Goal: Transaction & Acquisition: Purchase product/service

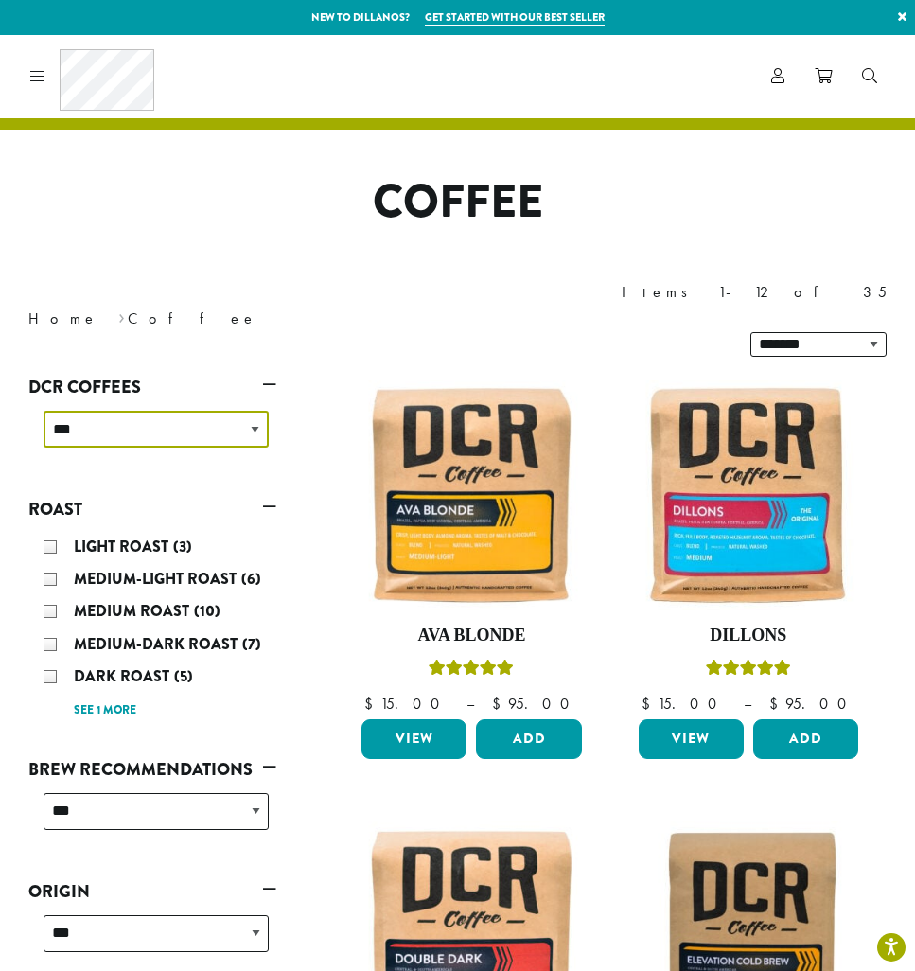
click at [256, 411] on select "**********" at bounding box center [156, 429] width 225 height 37
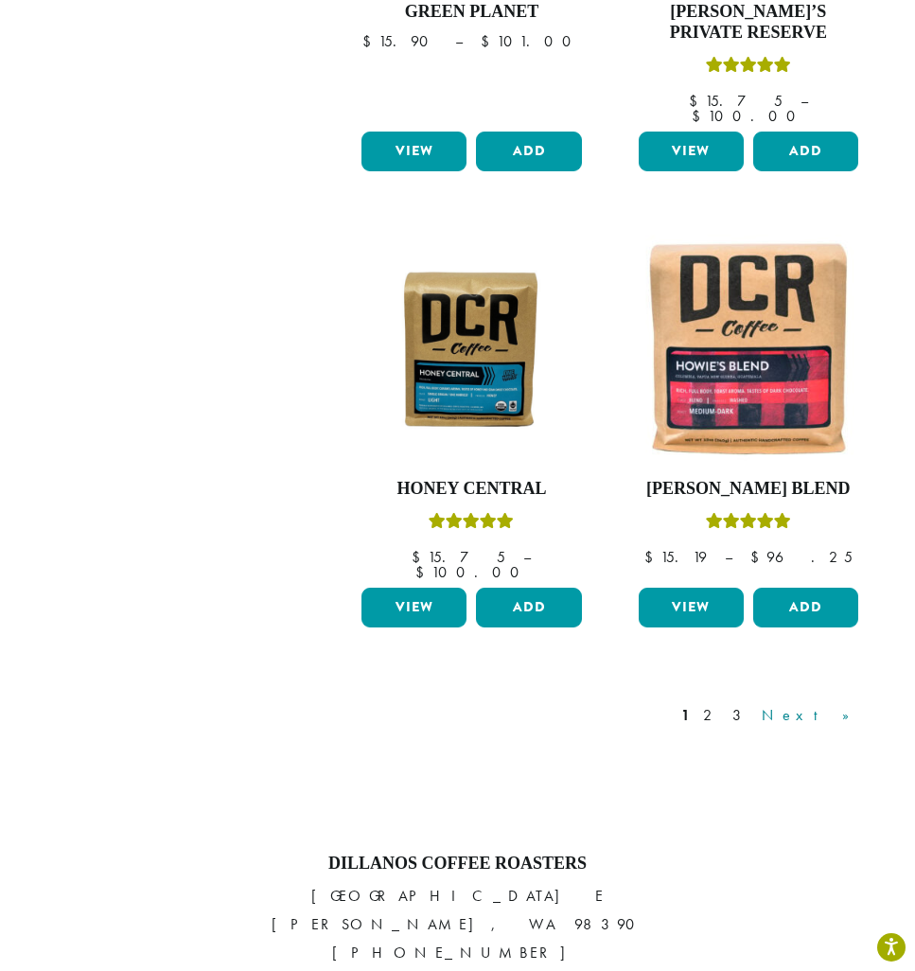
click at [844, 704] on link "Next »" at bounding box center [812, 715] width 109 height 23
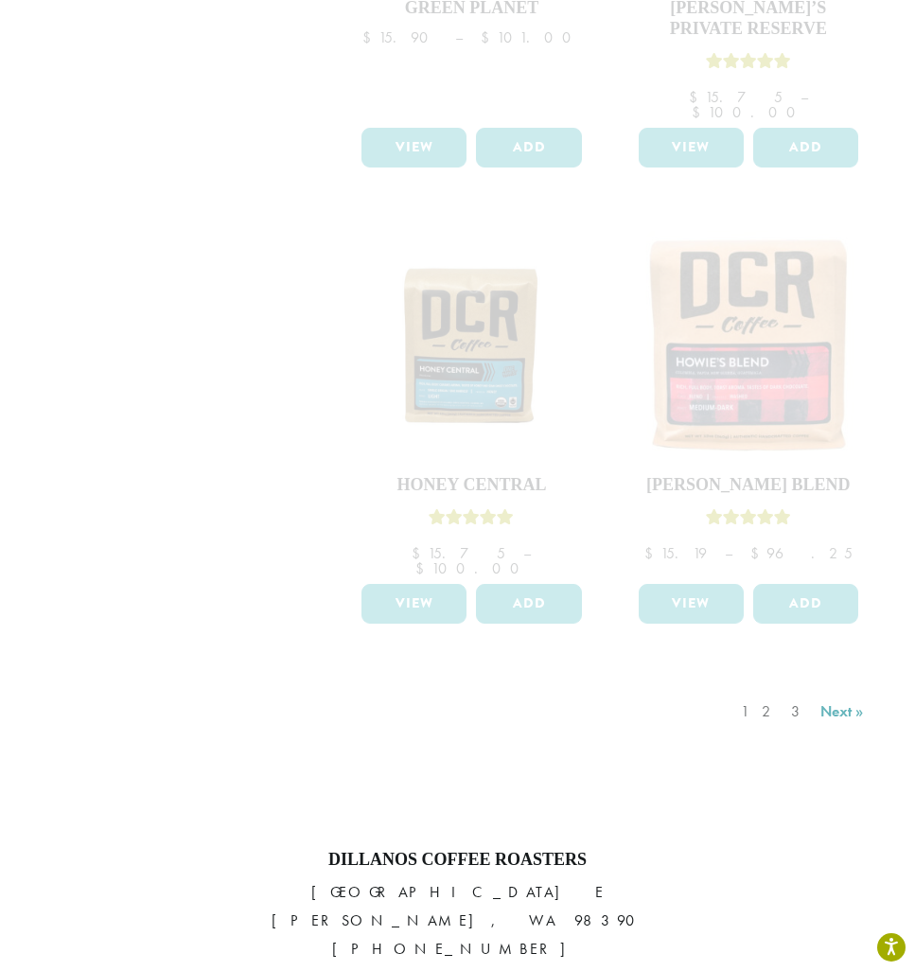
scroll to position [2421, 0]
click at [832, 685] on div "1 2 3 Next »" at bounding box center [804, 729] width 135 height 89
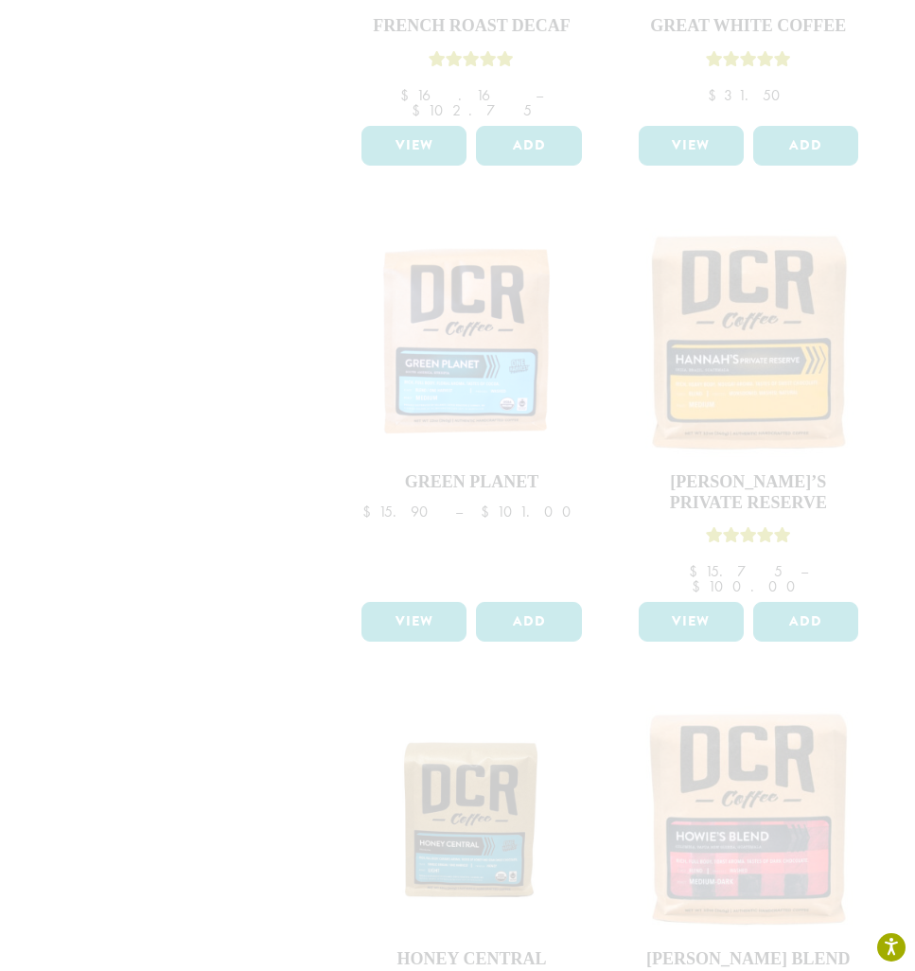
scroll to position [2071, 0]
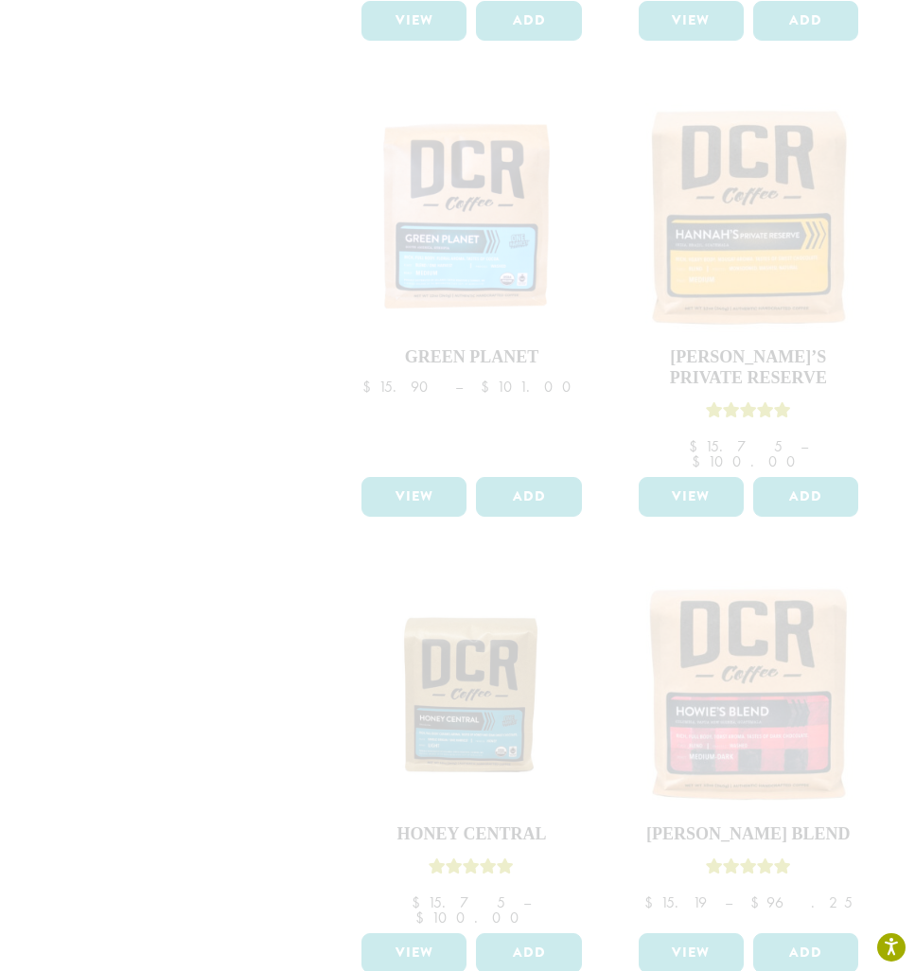
drag, startPoint x: 844, startPoint y: 600, endPoint x: 711, endPoint y: 829, distance: 264.5
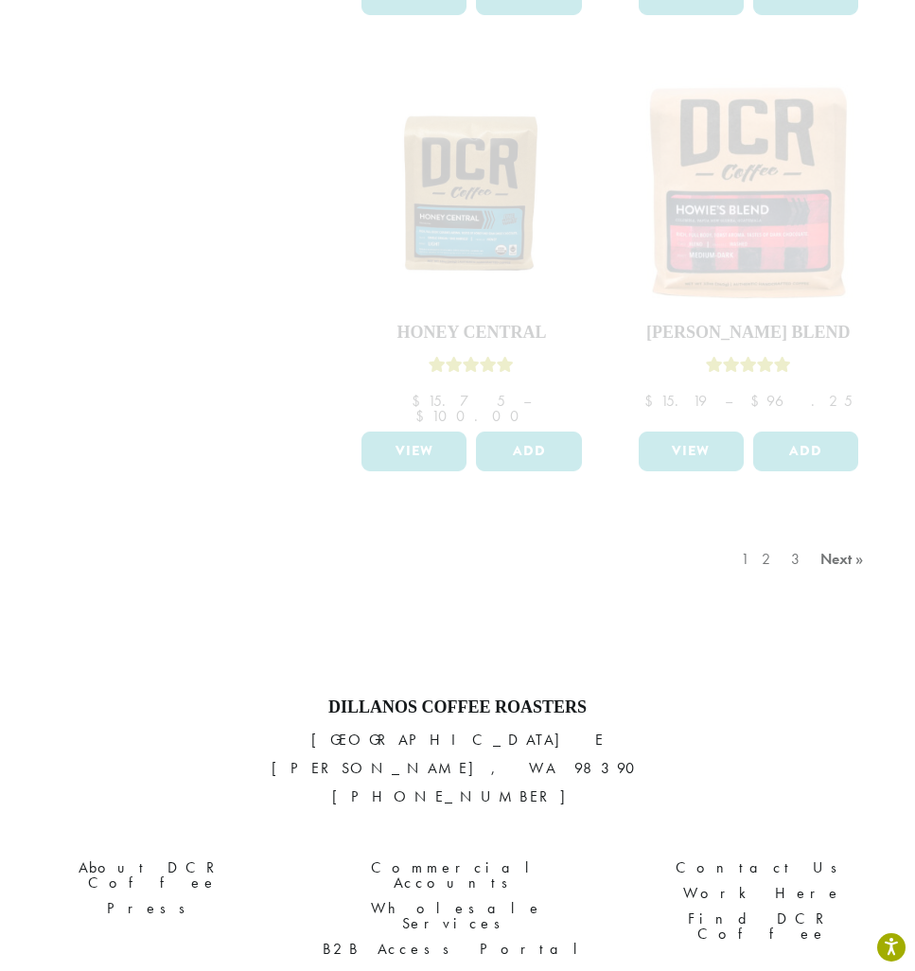
scroll to position [2663, 0]
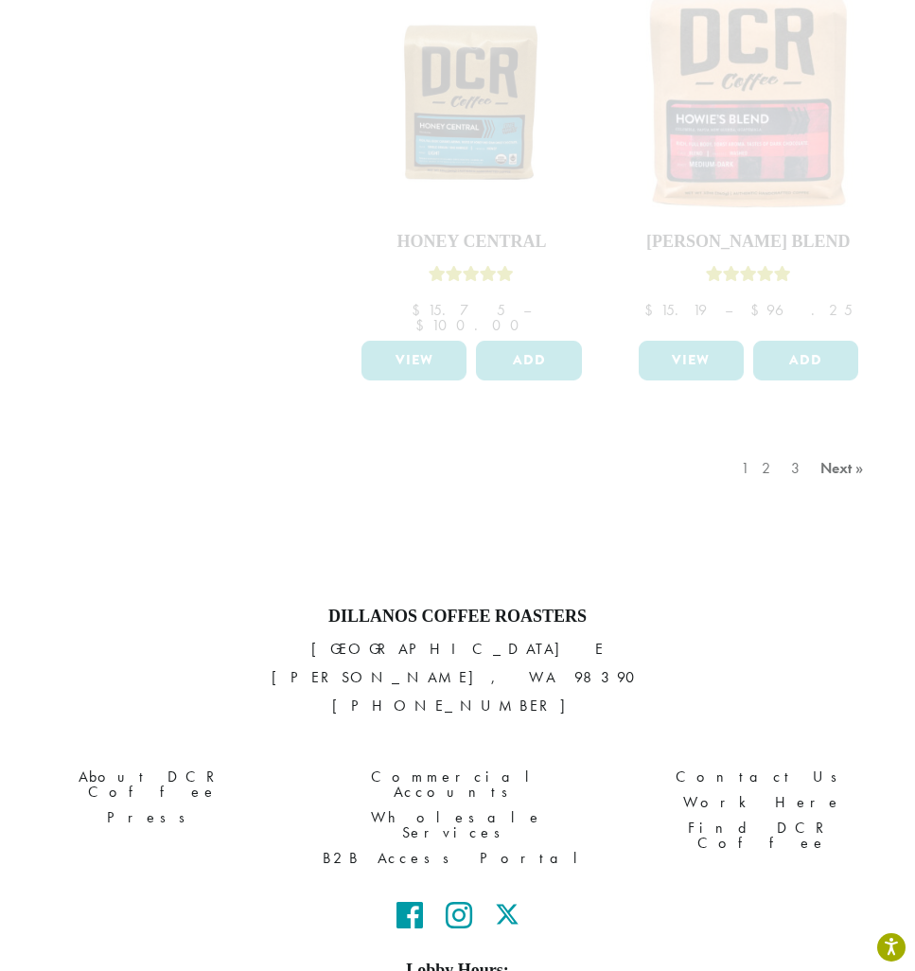
click at [778, 443] on div "1 2 3 Next »" at bounding box center [804, 487] width 135 height 89
drag, startPoint x: 711, startPoint y: 829, endPoint x: 778, endPoint y: 354, distance: 479.5
click at [778, 443] on div "1 2 3 Next »" at bounding box center [804, 487] width 135 height 89
click at [781, 443] on div "1 2 3 Next »" at bounding box center [804, 487] width 135 height 89
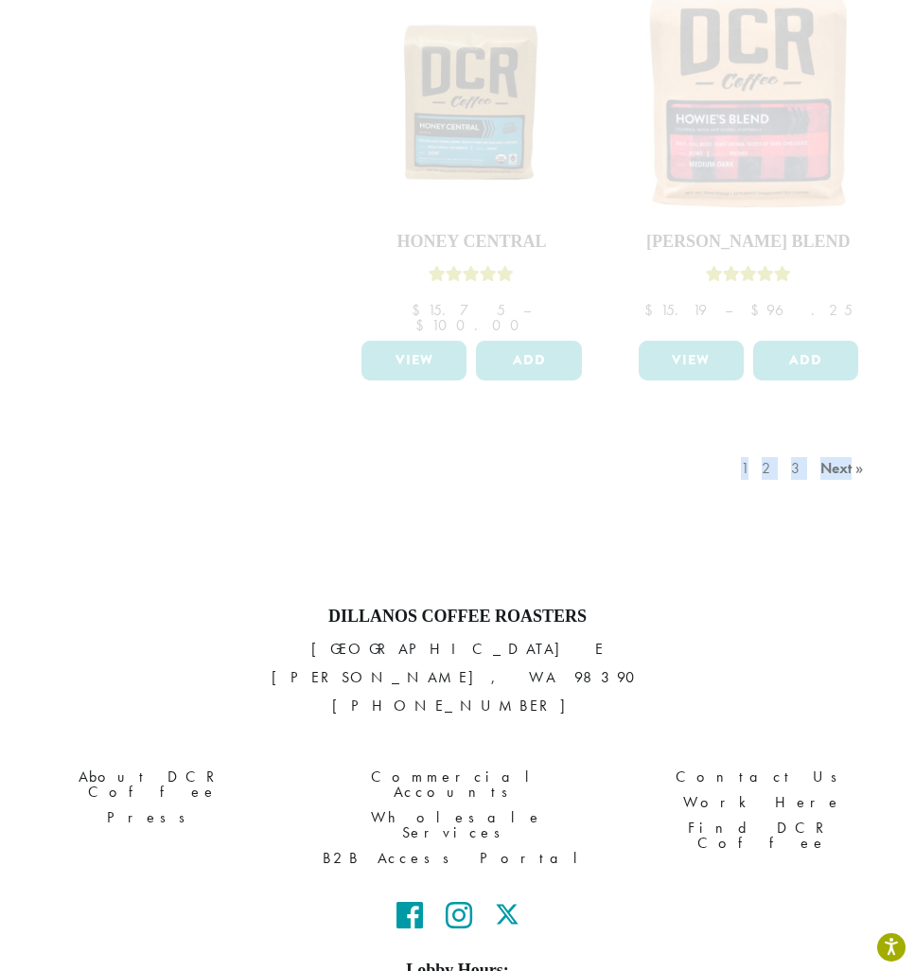
scroll to position [2415, 0]
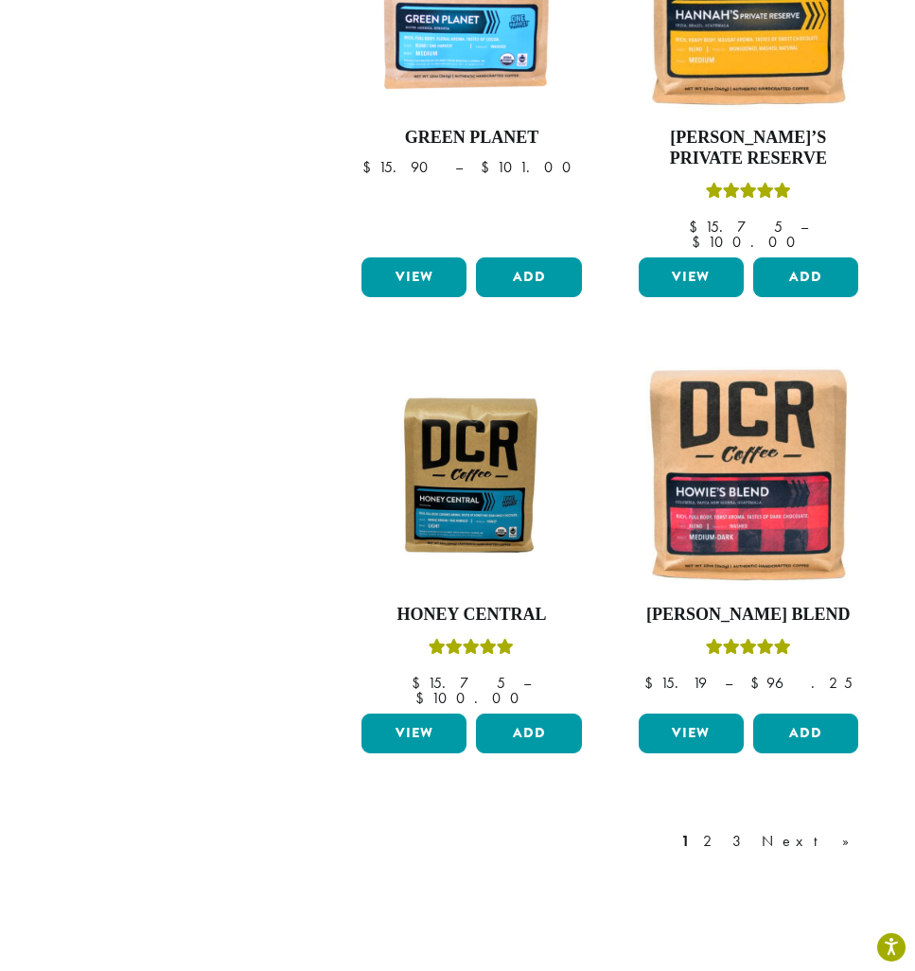
scroll to position [2284, 0]
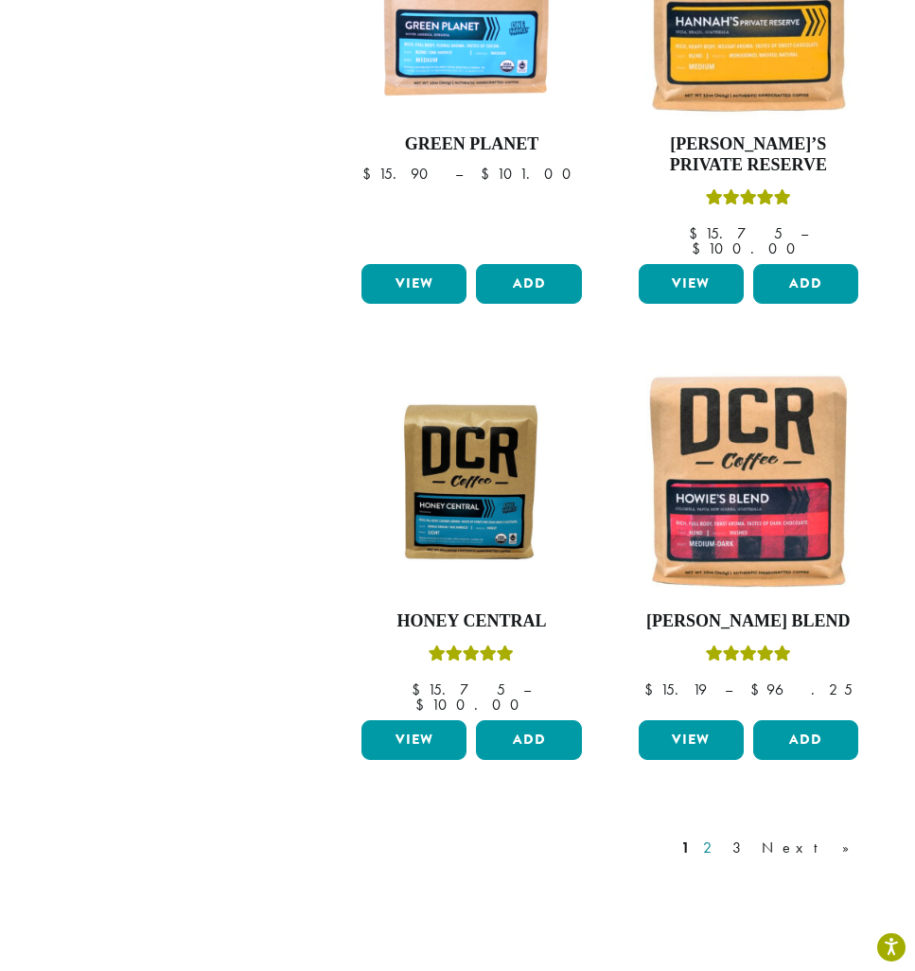
click at [723, 836] on link "2" at bounding box center [711, 847] width 24 height 23
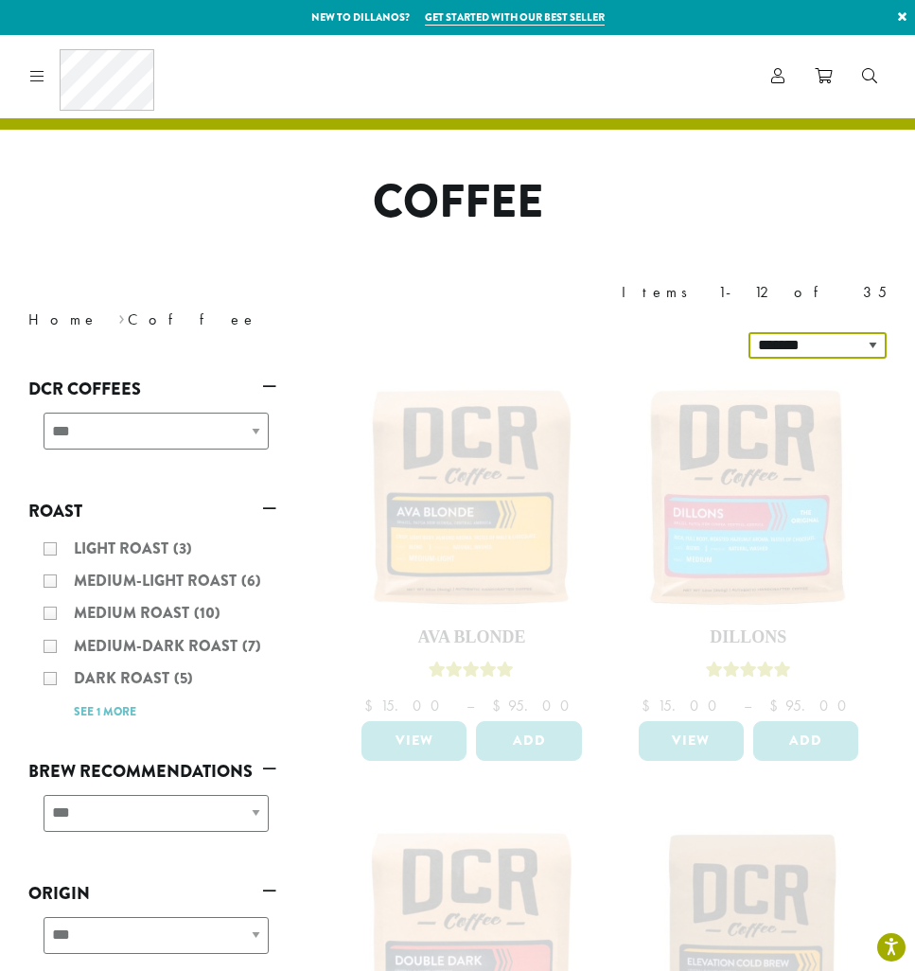
click at [872, 332] on select "**********" at bounding box center [817, 345] width 138 height 26
select select "**********"
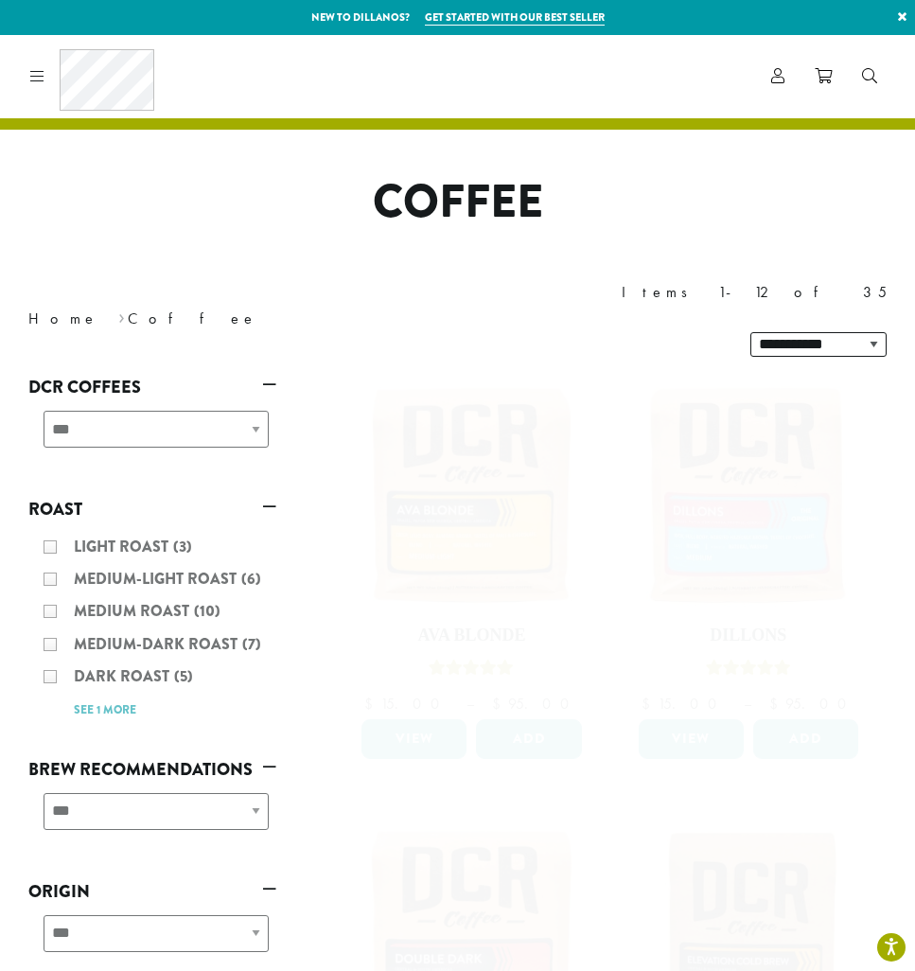
click at [152, 433] on ul "**********" at bounding box center [152, 783] width 248 height 824
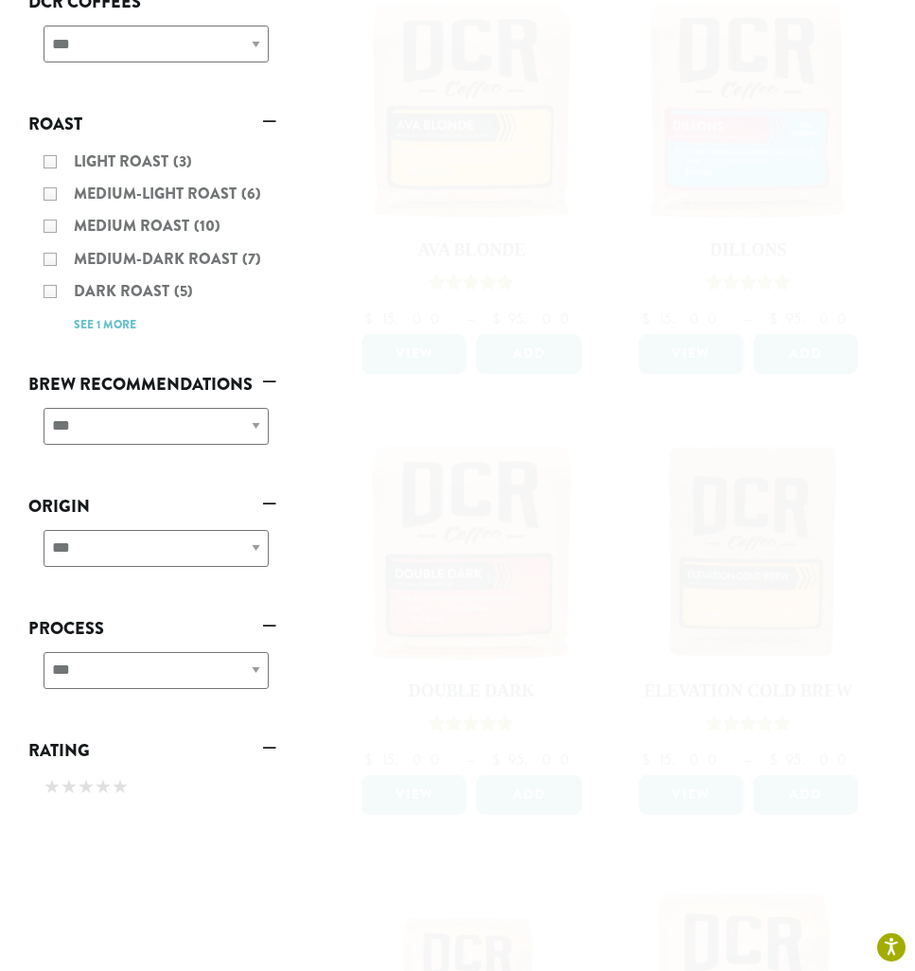
scroll to position [386, 0]
click at [255, 643] on div "**********" at bounding box center [152, 676] width 248 height 67
drag, startPoint x: 872, startPoint y: 289, endPoint x: 205, endPoint y: 555, distance: 718.4
click at [205, 555] on ul "**********" at bounding box center [152, 397] width 248 height 824
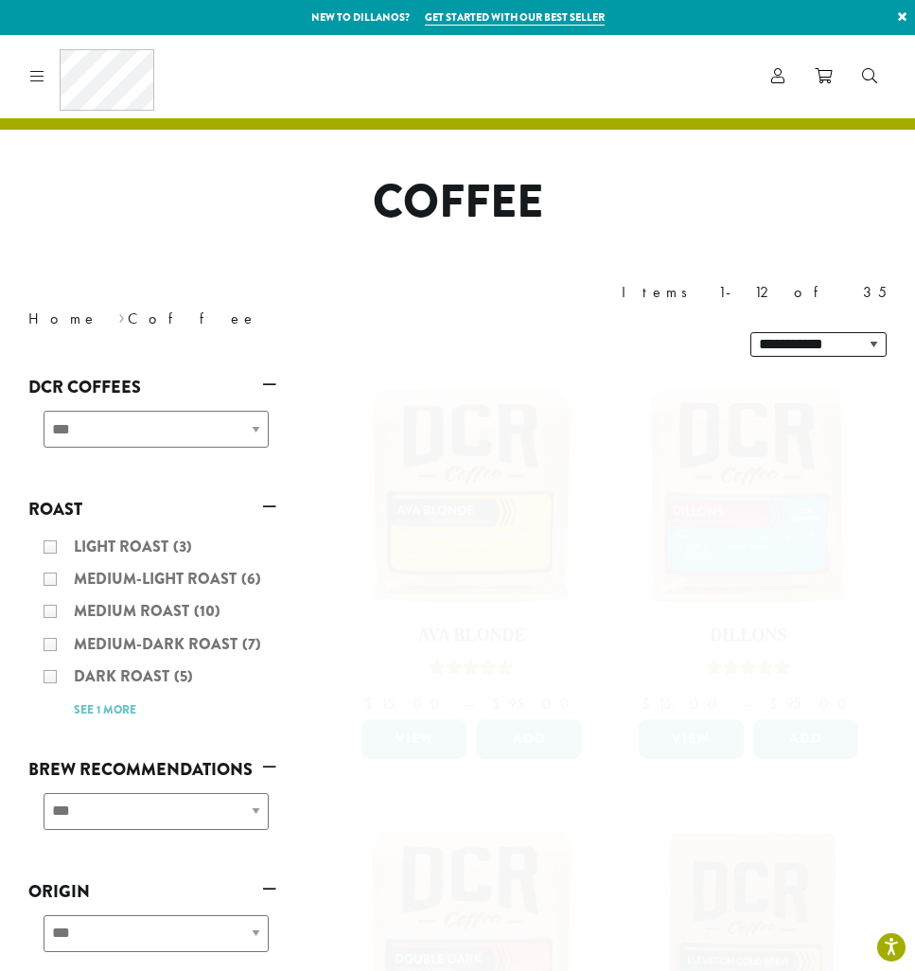
scroll to position [2284, 0]
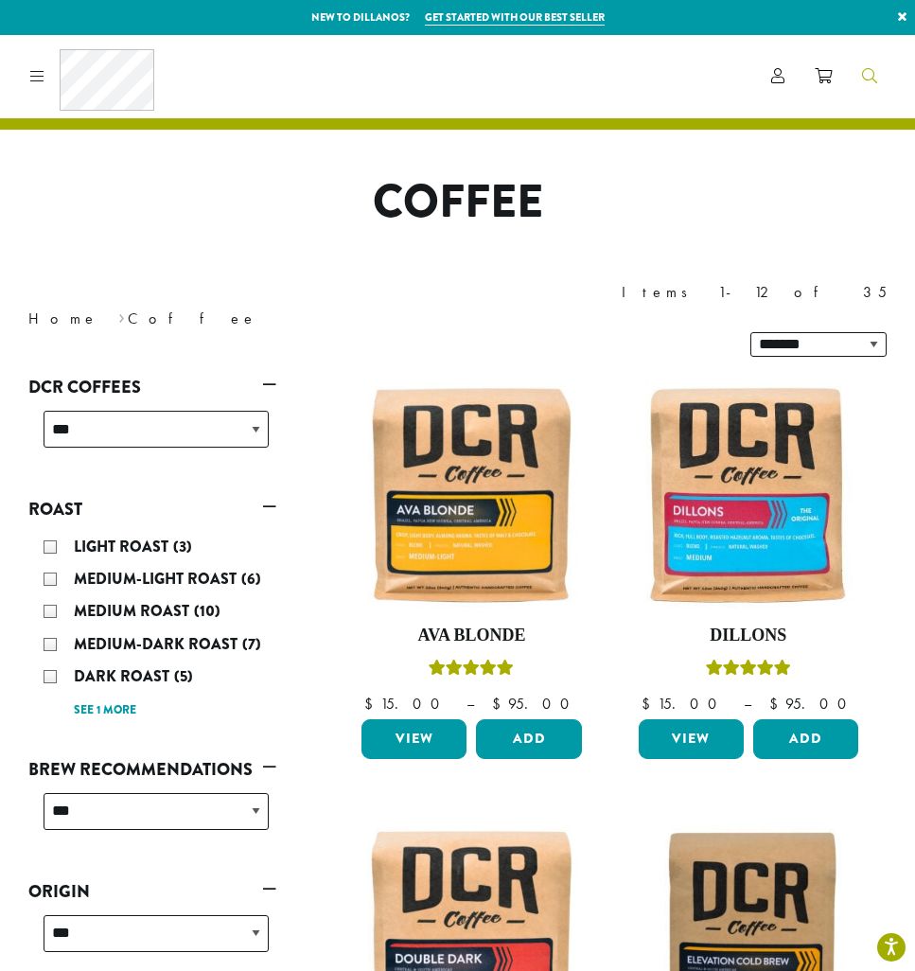
click at [869, 74] on icon "Search" at bounding box center [869, 75] width 15 height 15
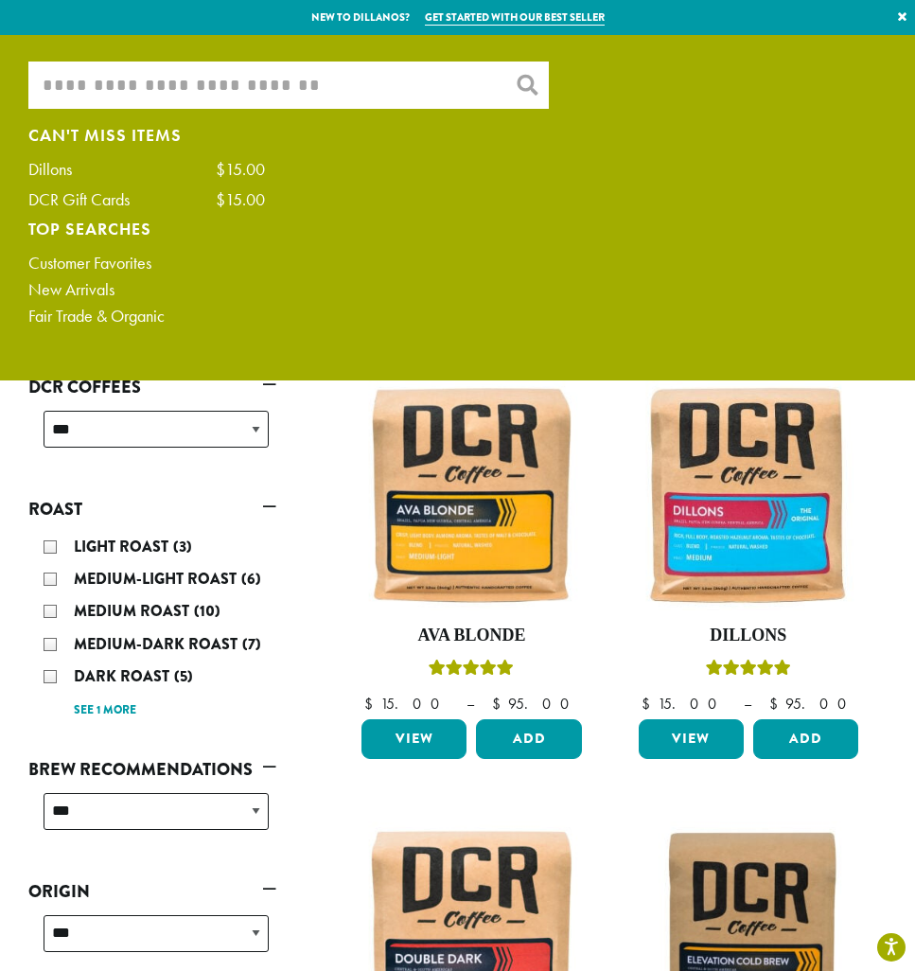
drag, startPoint x: 869, startPoint y: 74, endPoint x: 365, endPoint y: 86, distance: 503.5
click at [365, 86] on input "What are you searching for?" at bounding box center [288, 84] width 520 height 47
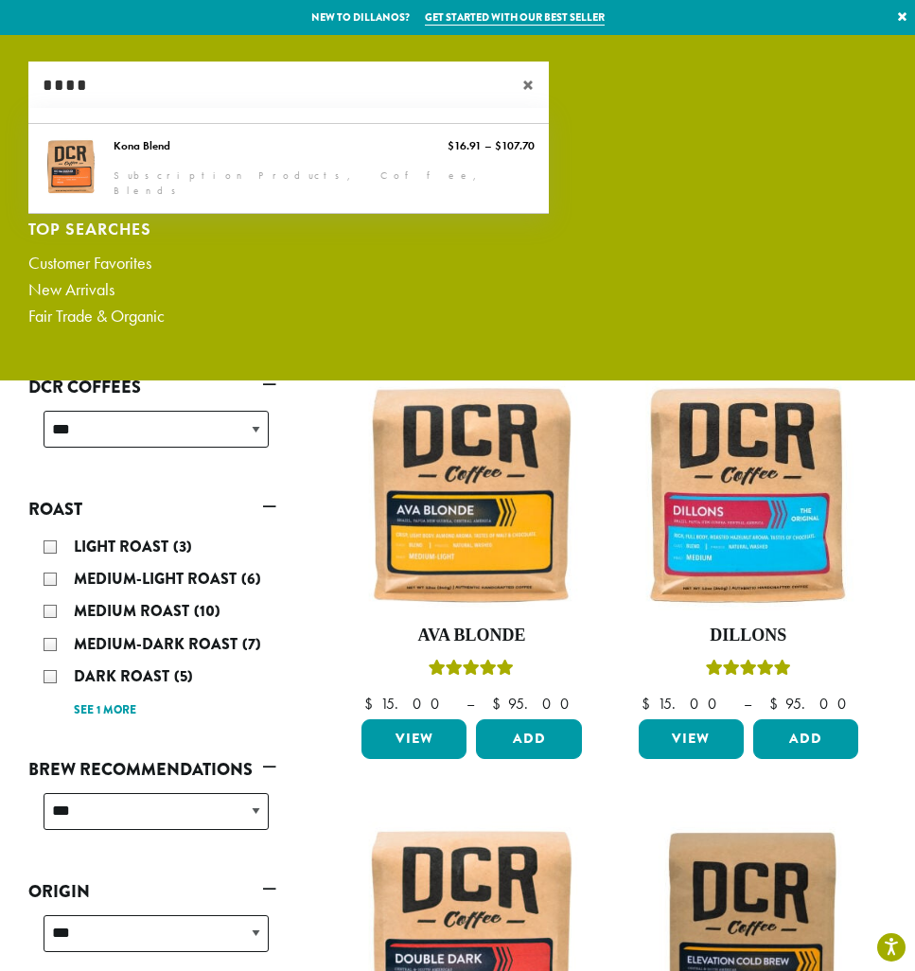
scroll to position [1, 0]
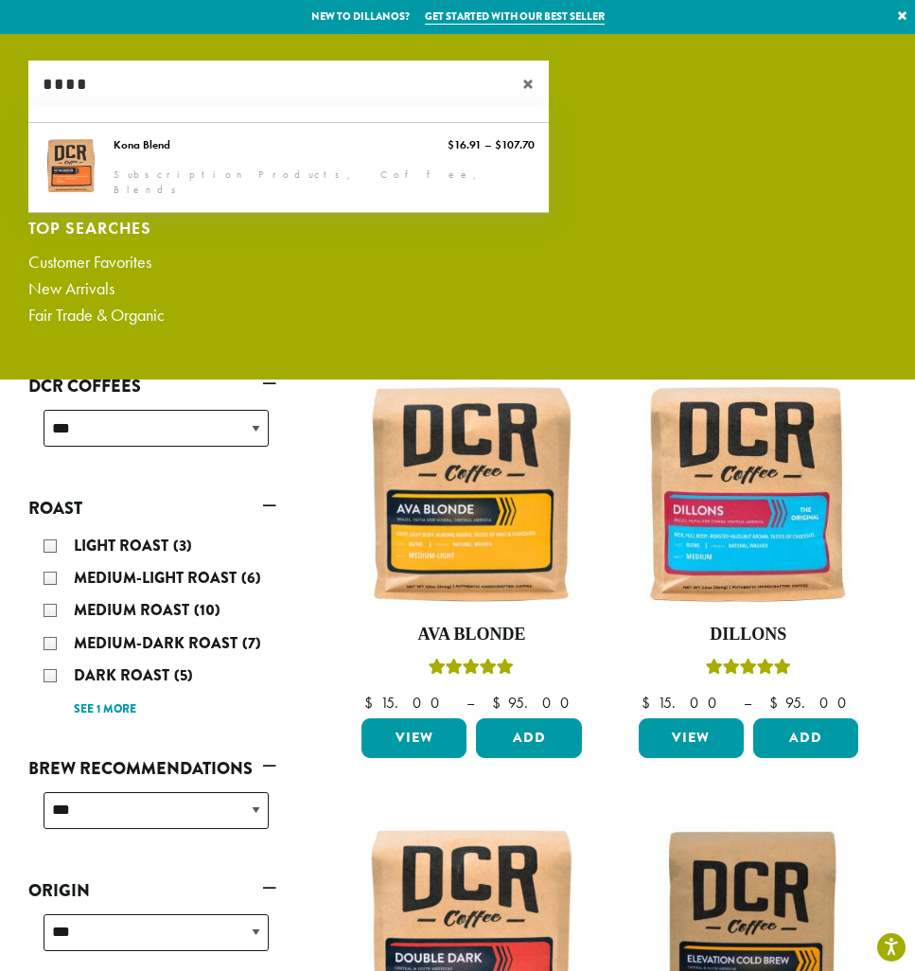
type input "****"
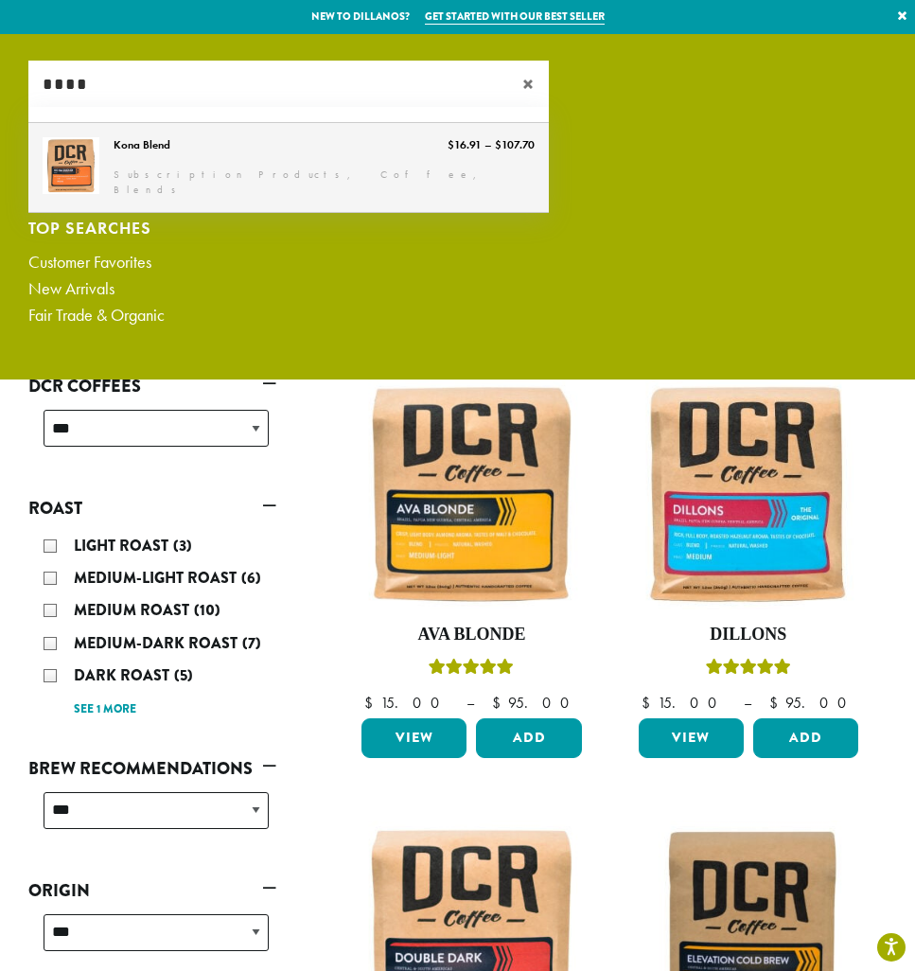
click at [82, 149] on link "Kona Blend" at bounding box center [288, 167] width 520 height 89
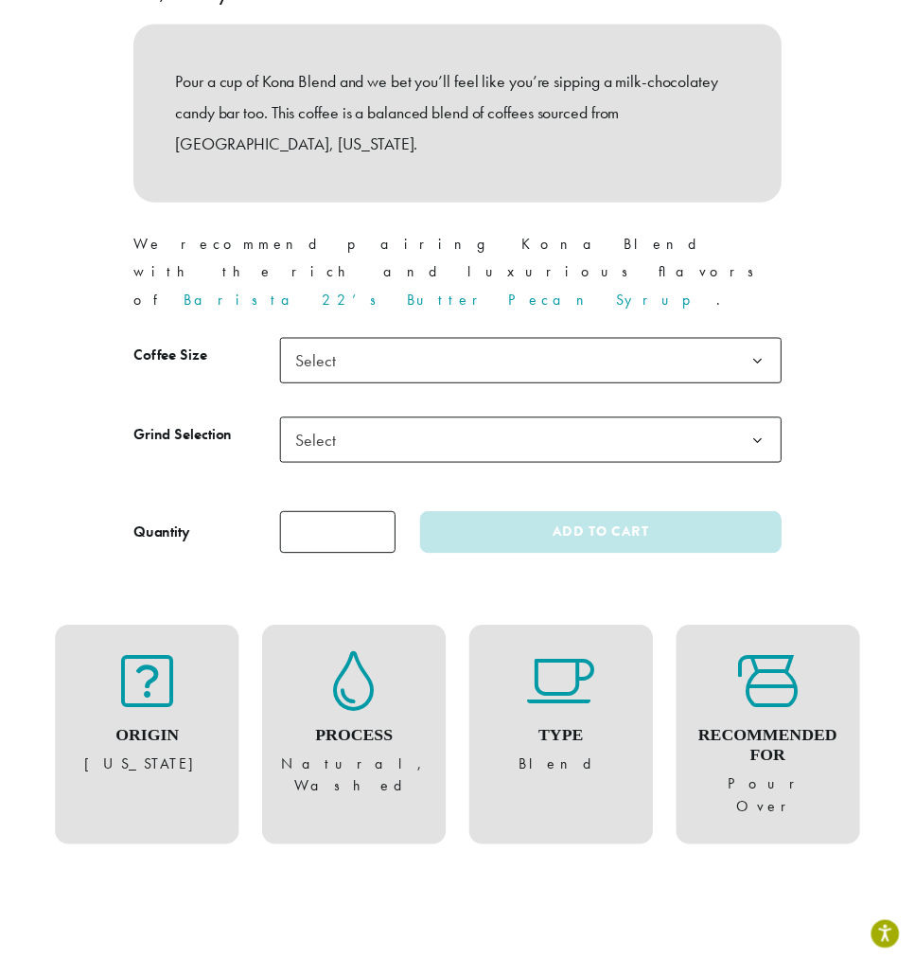
scroll to position [992, 0]
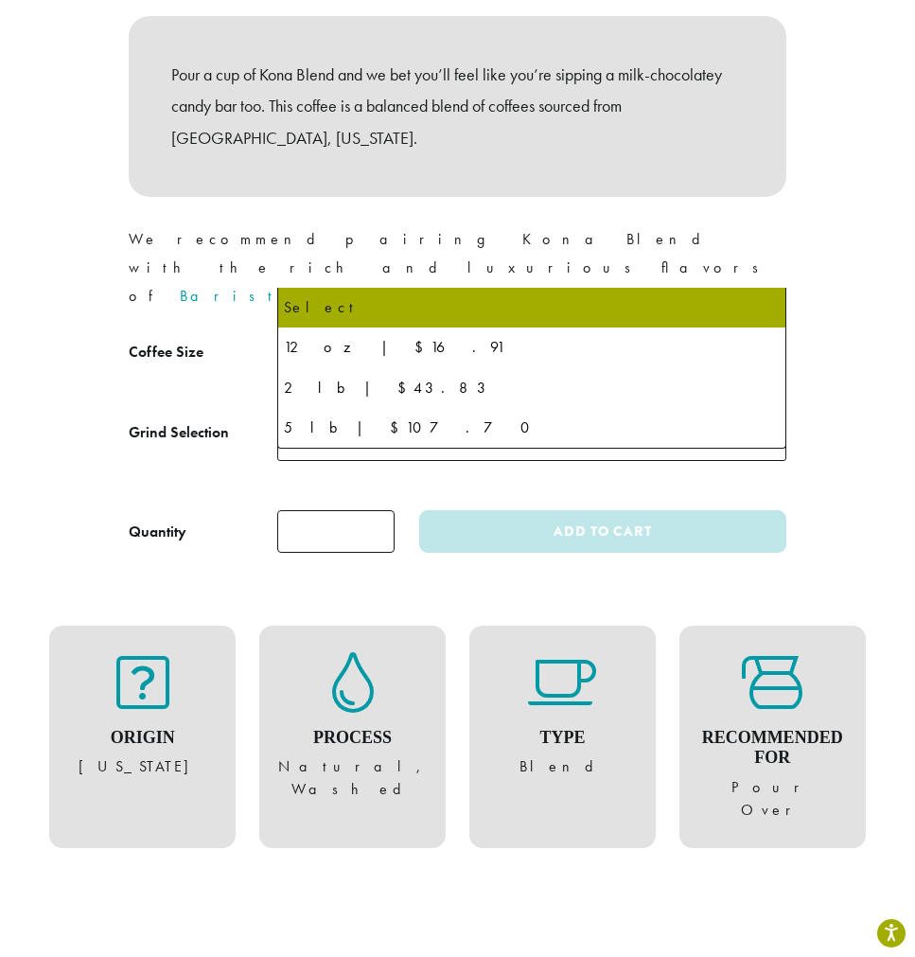
click at [761, 335] on b at bounding box center [762, 358] width 46 height 46
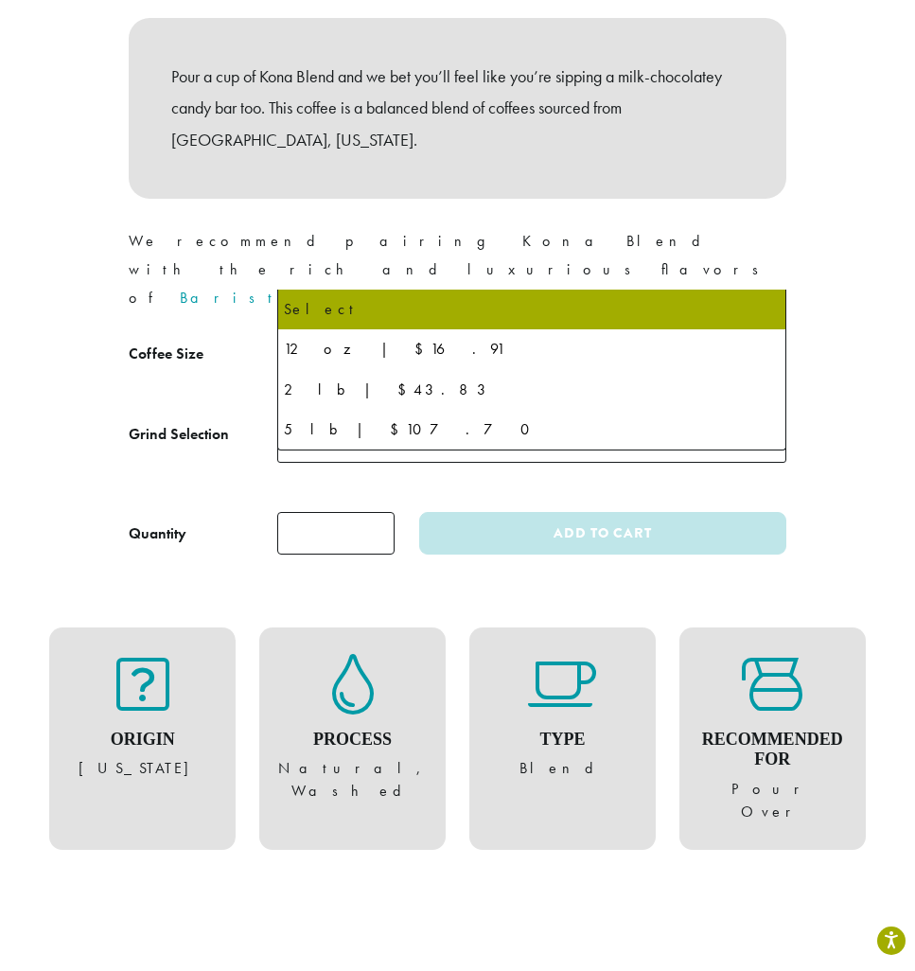
scroll to position [999, 0]
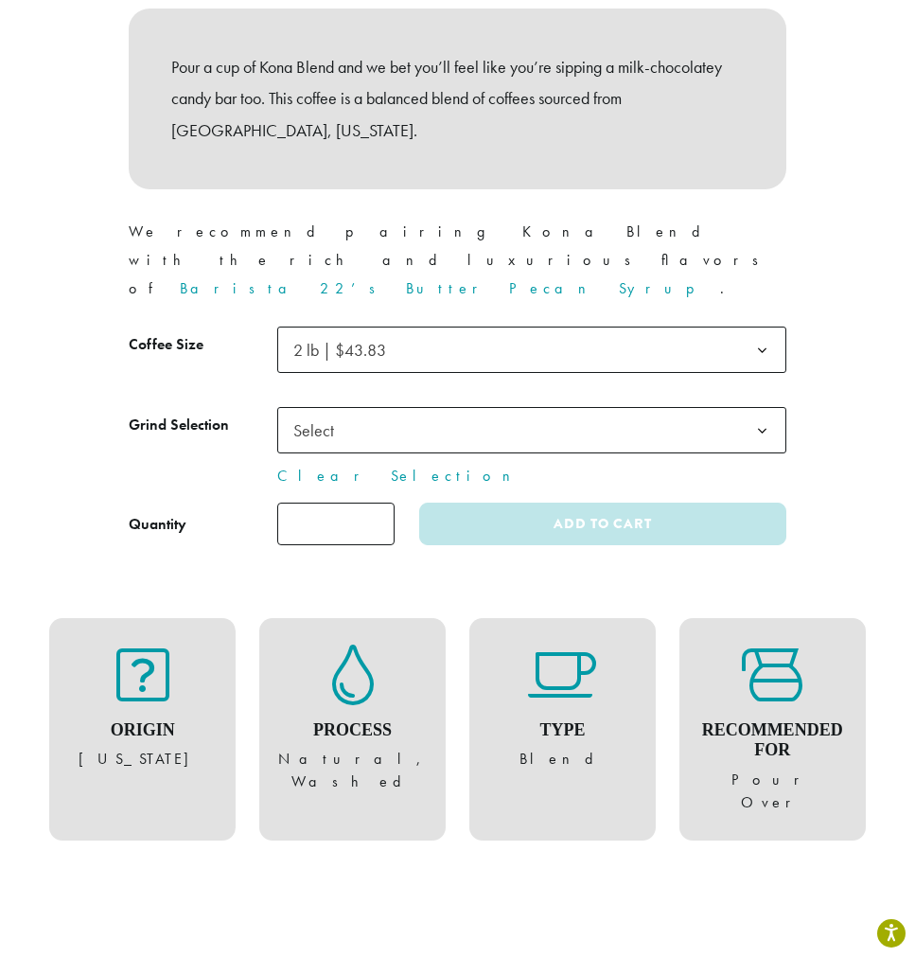
click at [761, 408] on b at bounding box center [762, 431] width 46 height 46
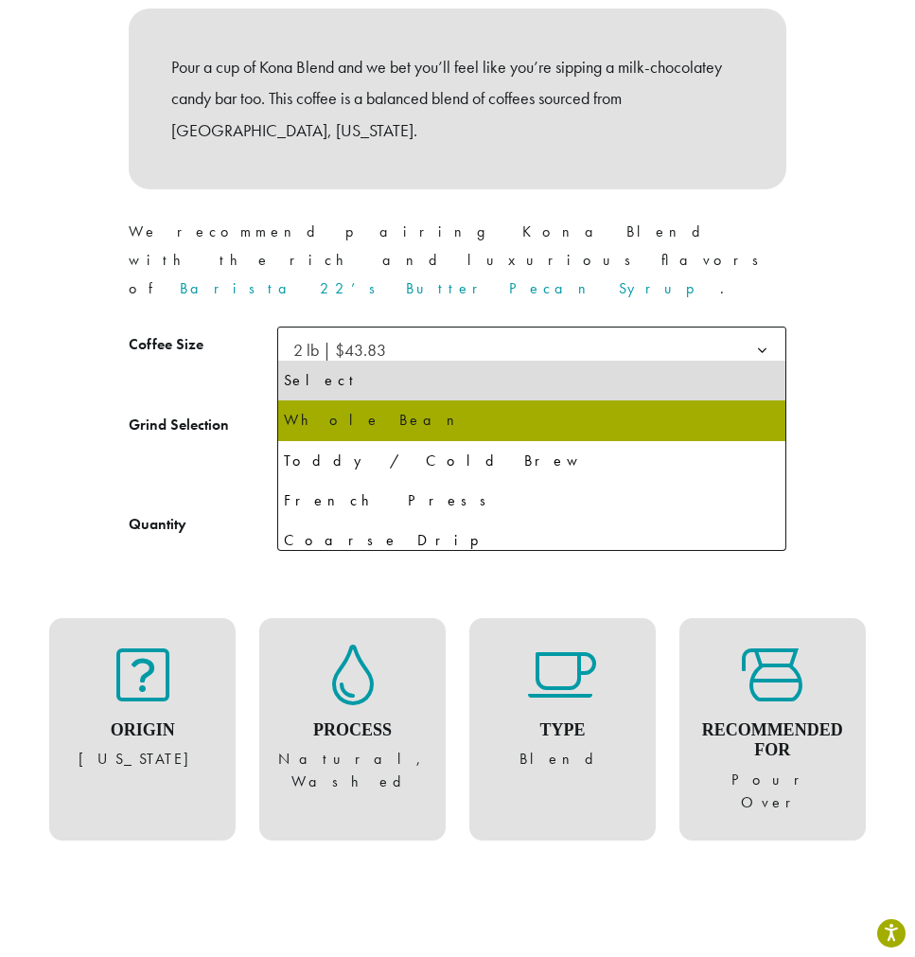
drag, startPoint x: 0, startPoint y: 0, endPoint x: 315, endPoint y: 418, distance: 523.6
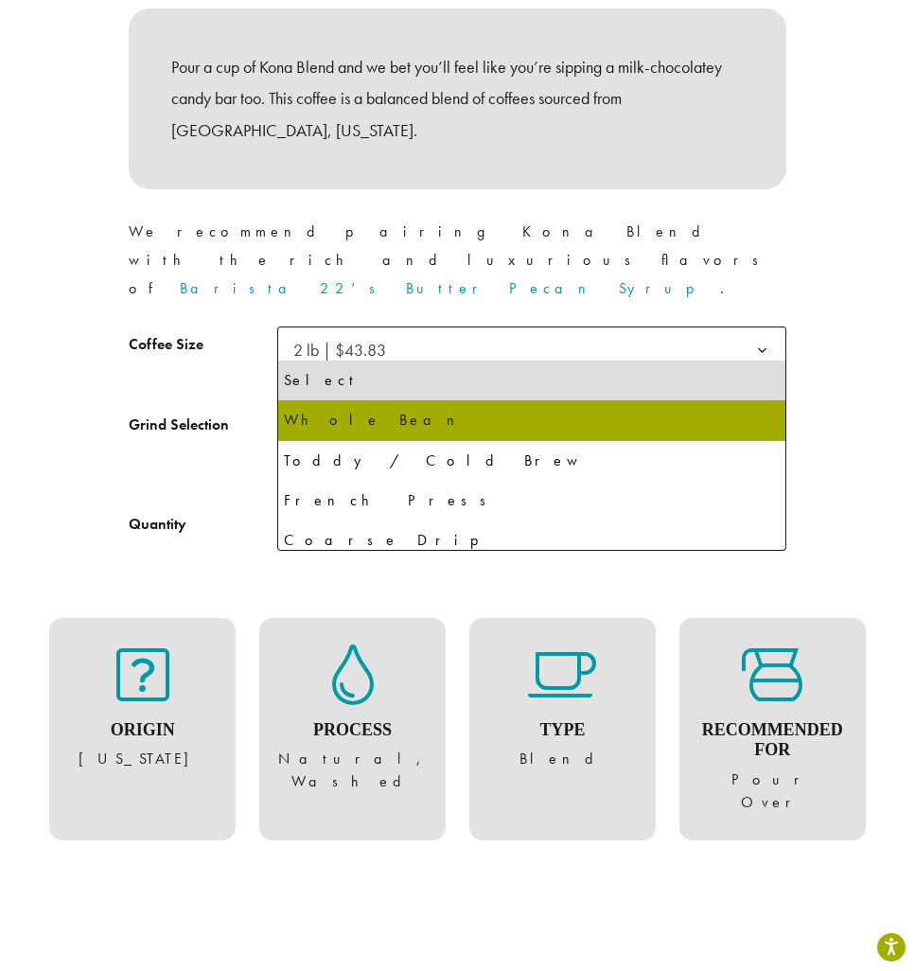
select select "**********"
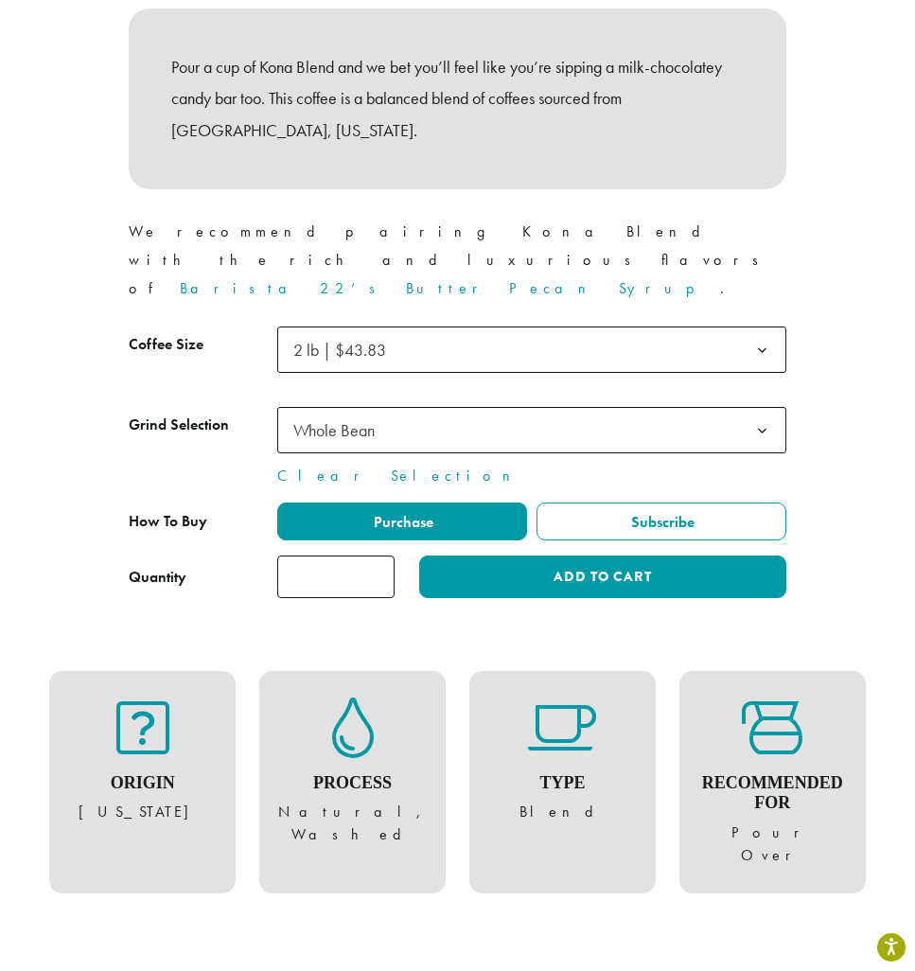
click at [347, 555] on input "*" at bounding box center [335, 576] width 117 height 43
click at [376, 555] on input "*" at bounding box center [335, 576] width 117 height 43
type input "*"
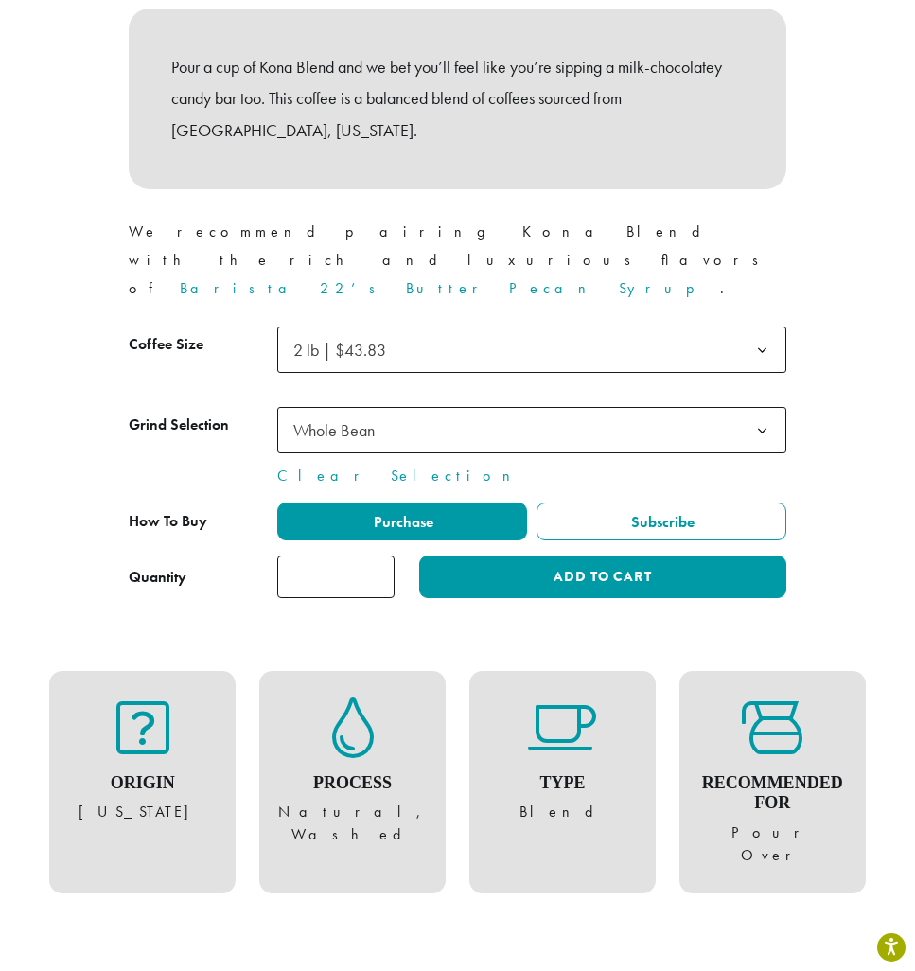
click at [376, 555] on input "*" at bounding box center [335, 576] width 117 height 43
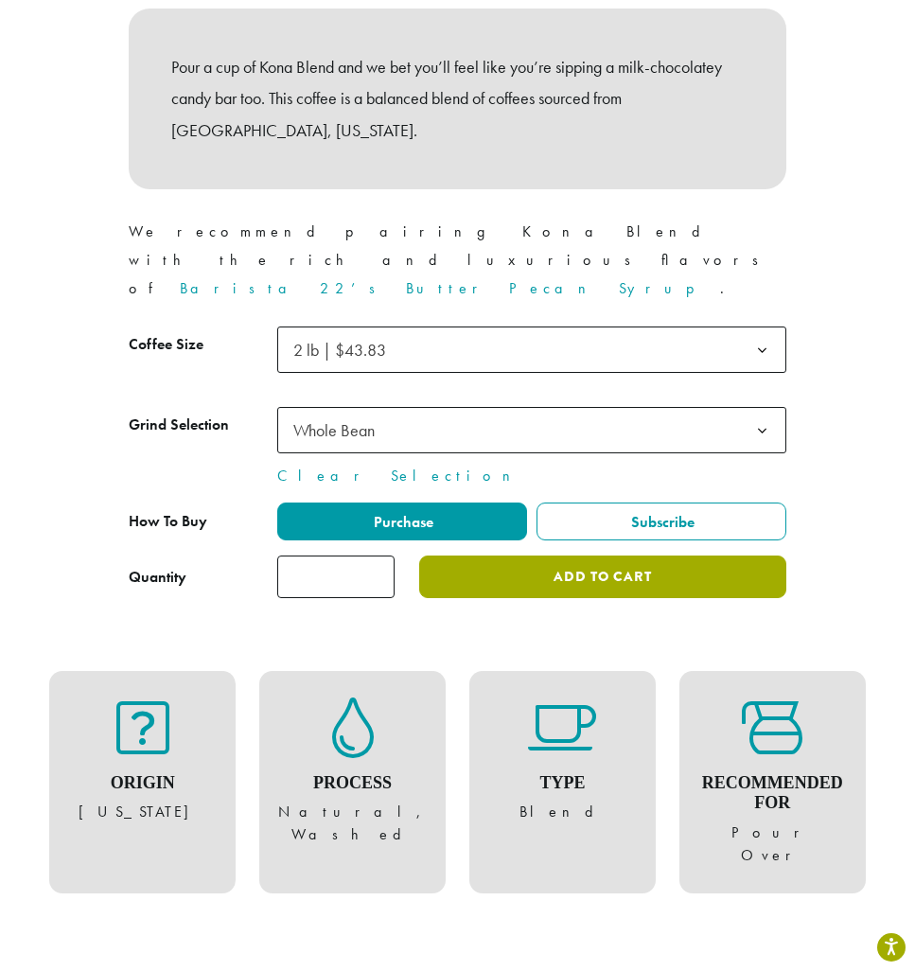
click at [592, 555] on button "Add to cart" at bounding box center [602, 576] width 367 height 43
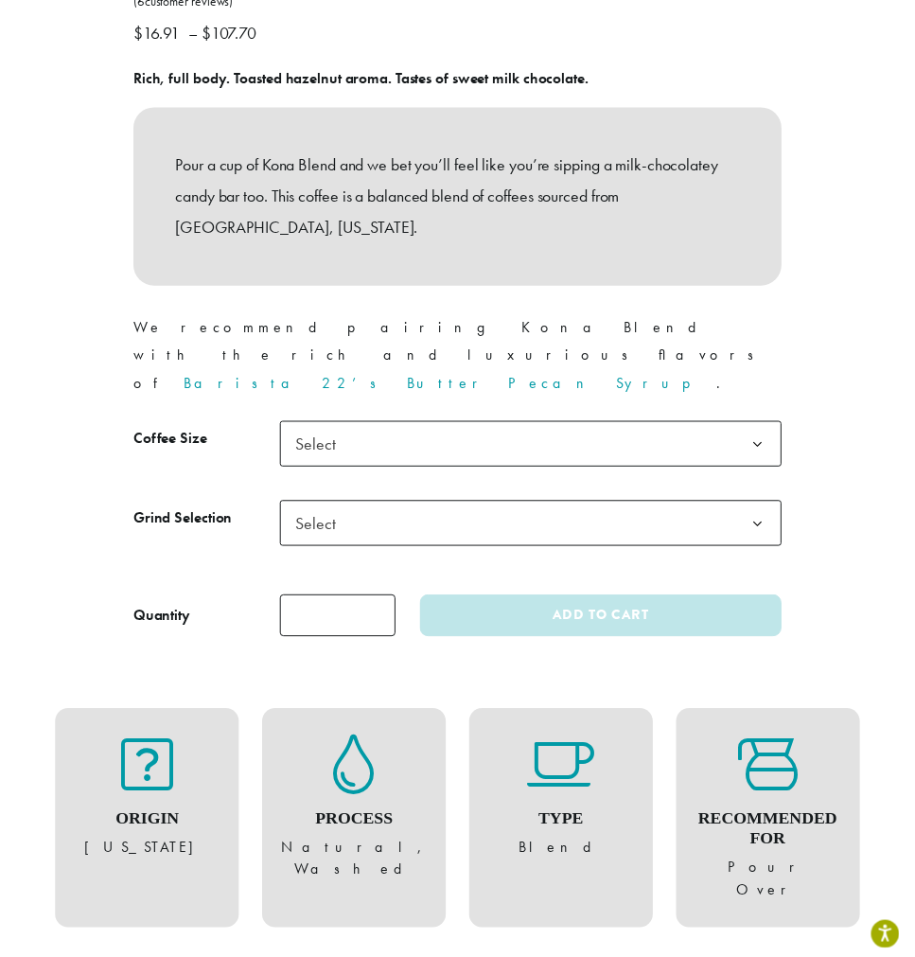
scroll to position [863, 0]
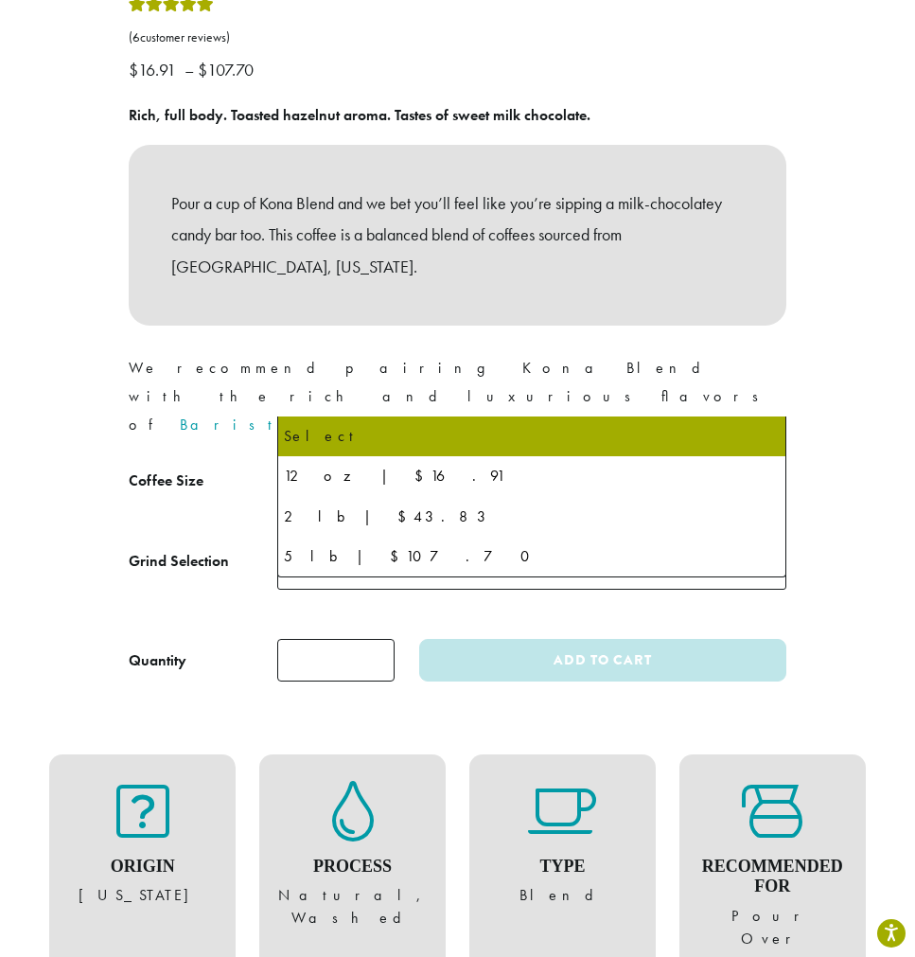
click at [764, 464] on b at bounding box center [762, 487] width 46 height 46
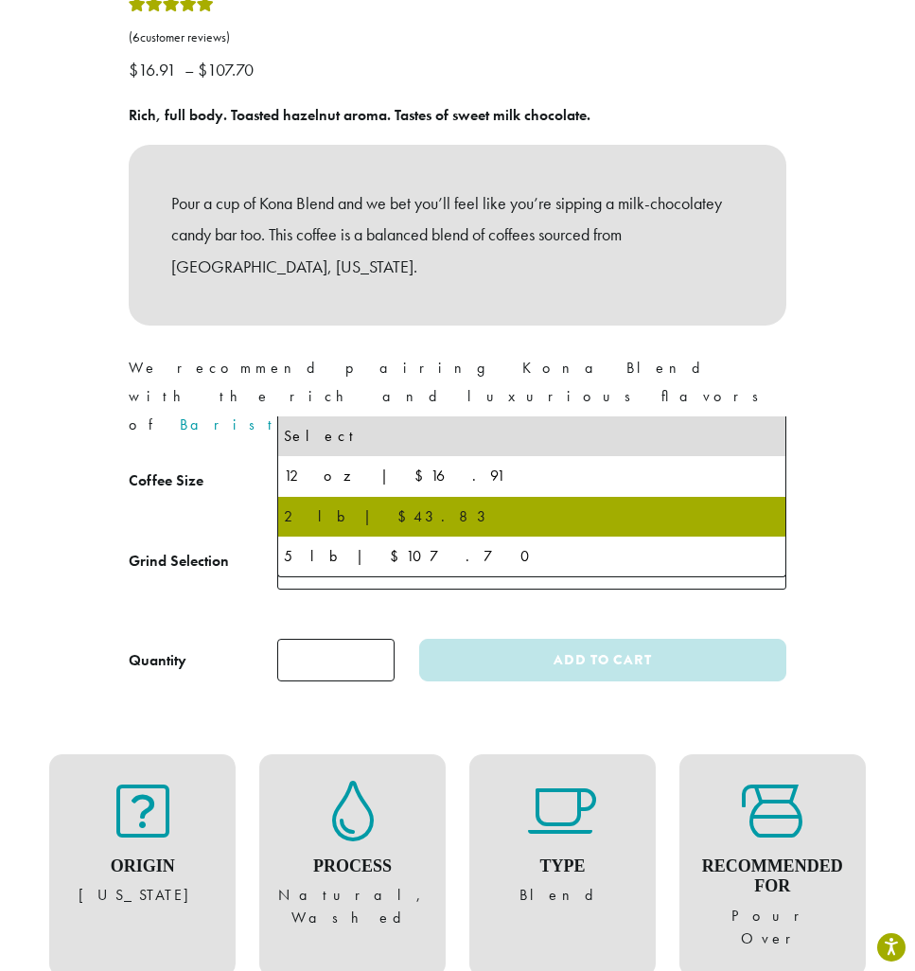
select select "**********"
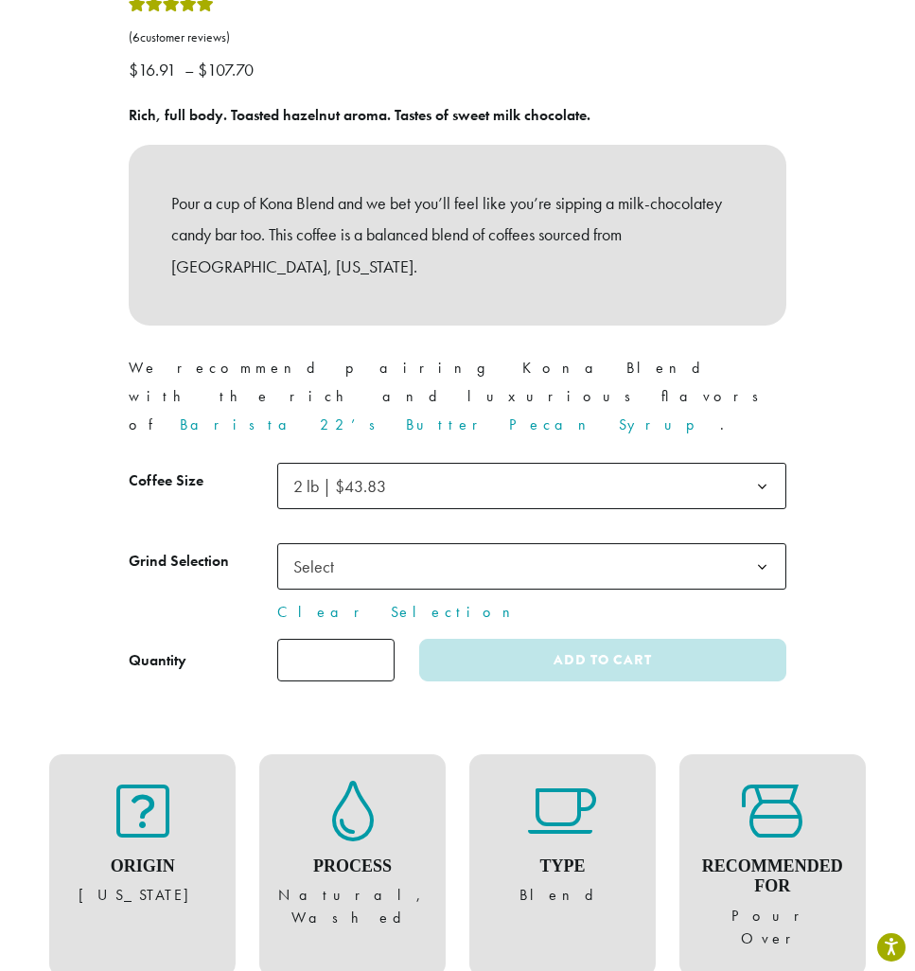
click at [354, 639] on input "*" at bounding box center [335, 660] width 117 height 43
click at [375, 639] on input "*" at bounding box center [335, 660] width 117 height 43
type input "*"
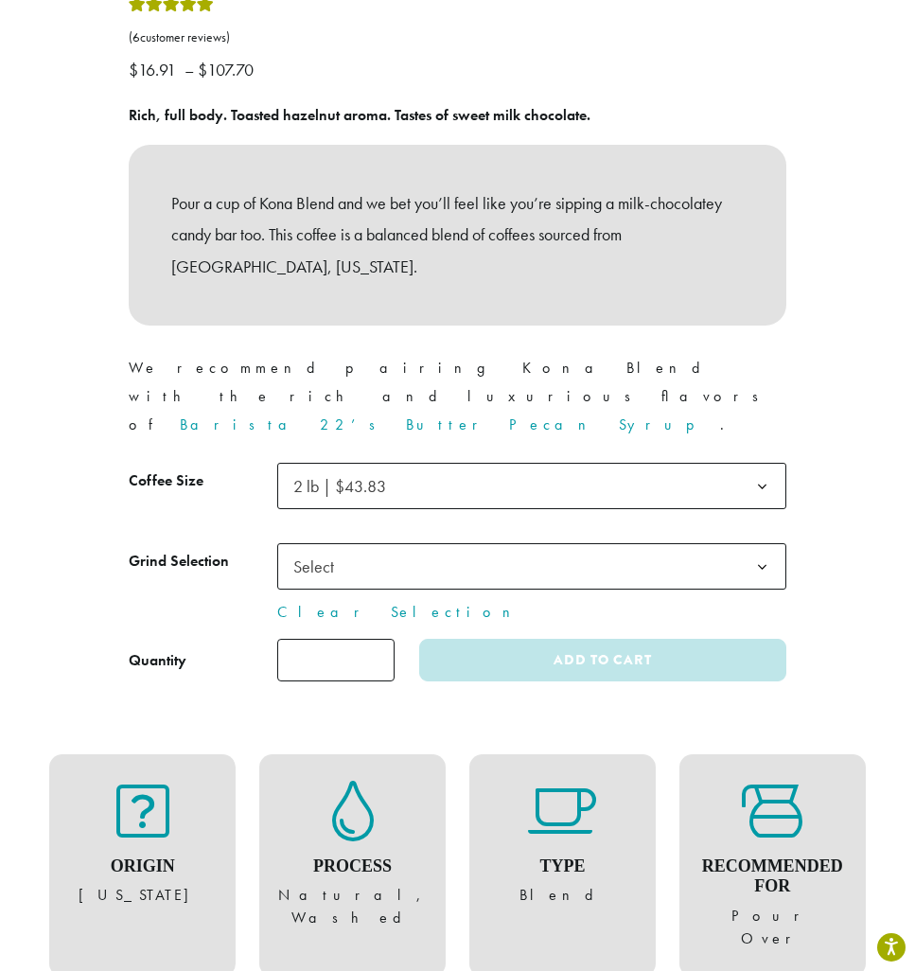
click at [375, 639] on input "*" at bounding box center [335, 660] width 117 height 43
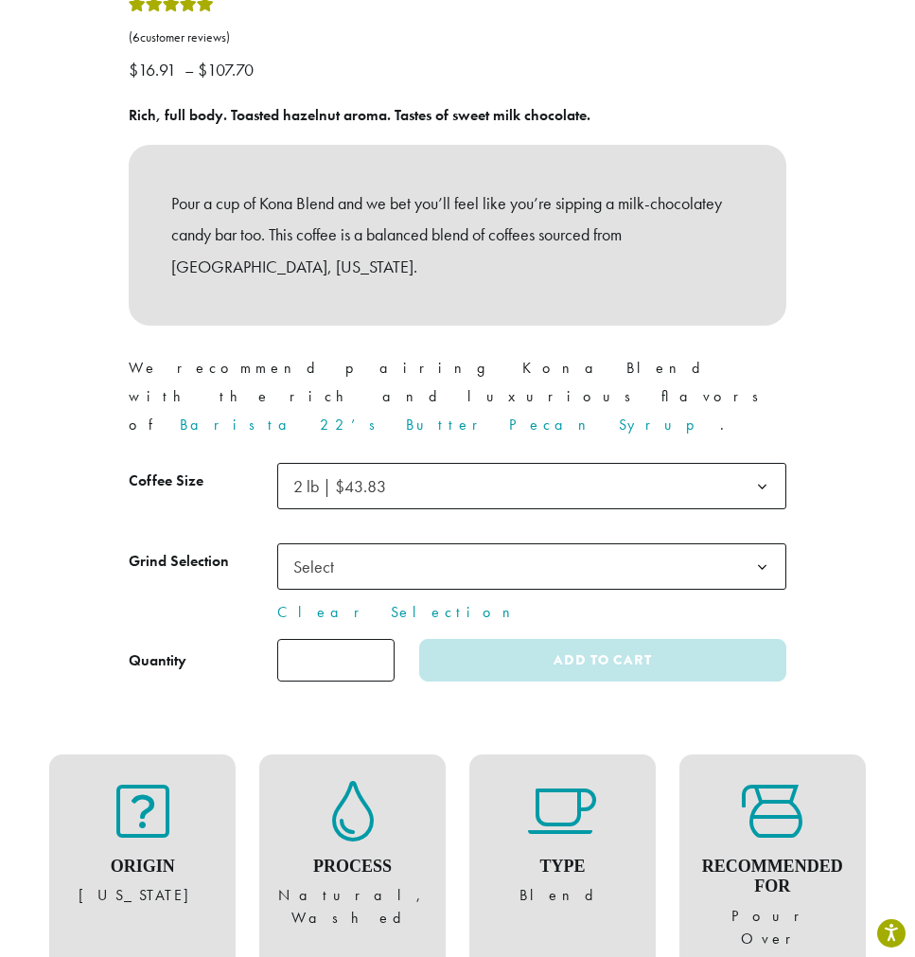
click at [762, 544] on b at bounding box center [762, 567] width 46 height 46
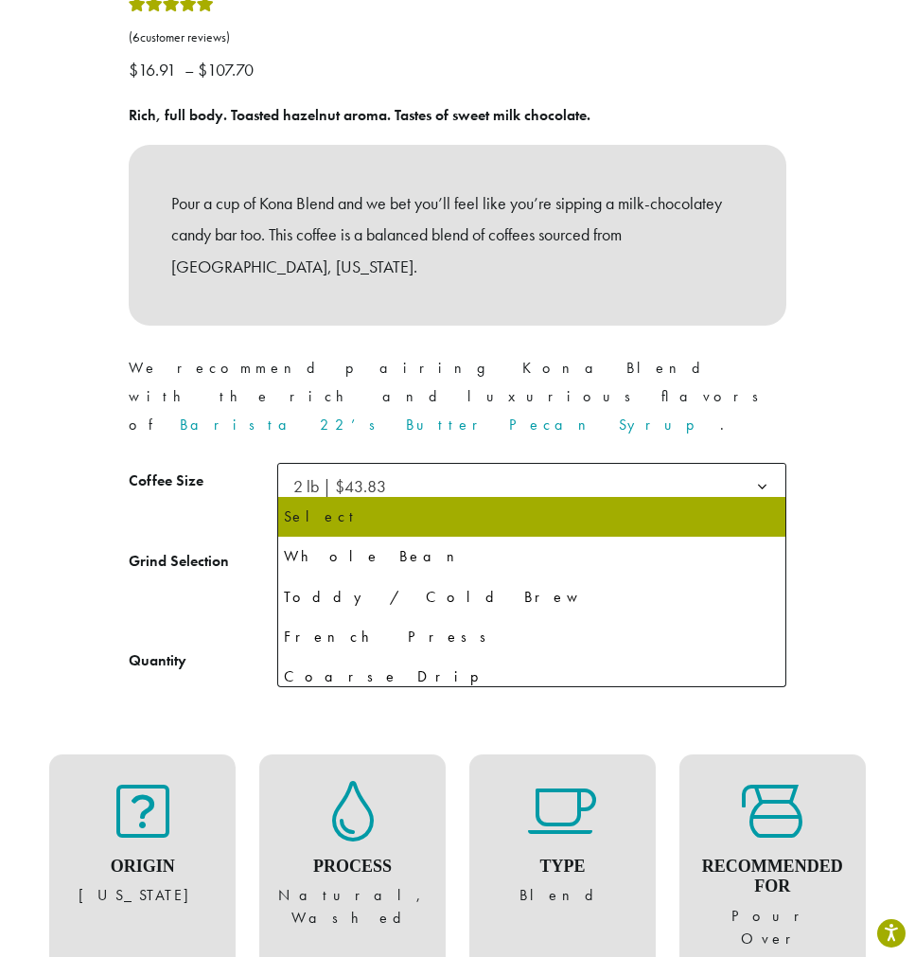
select select "**********"
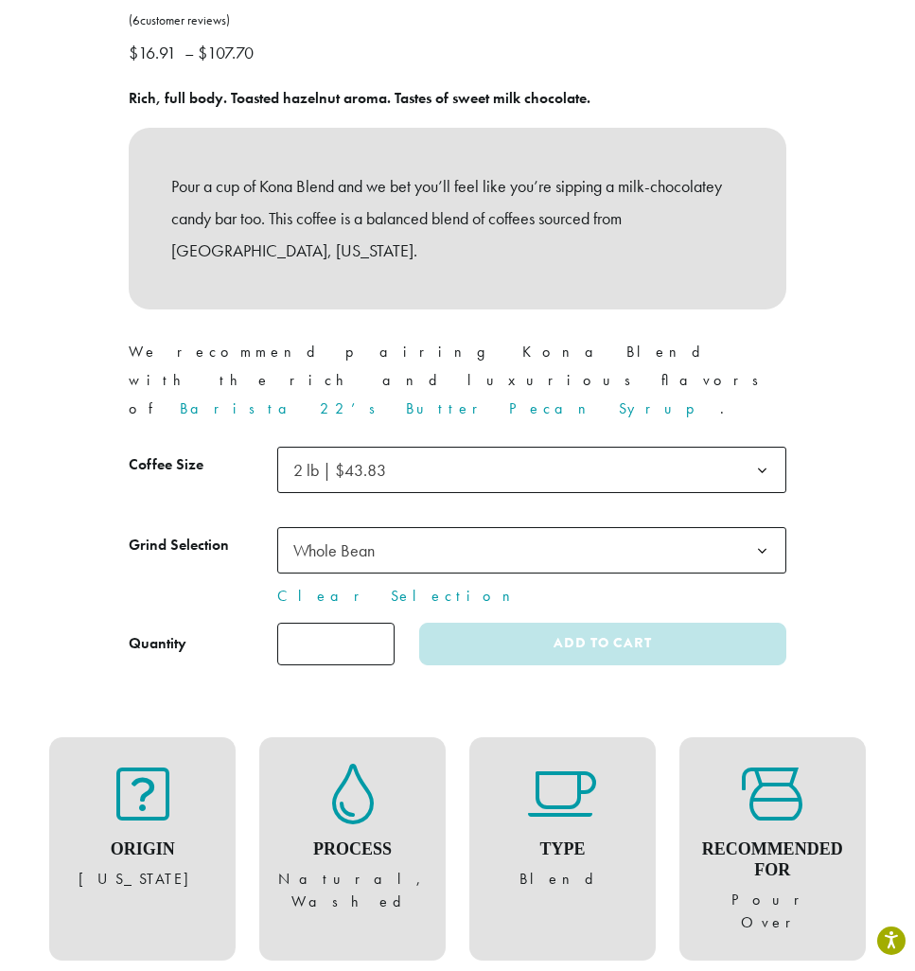
scroll to position [839, 0]
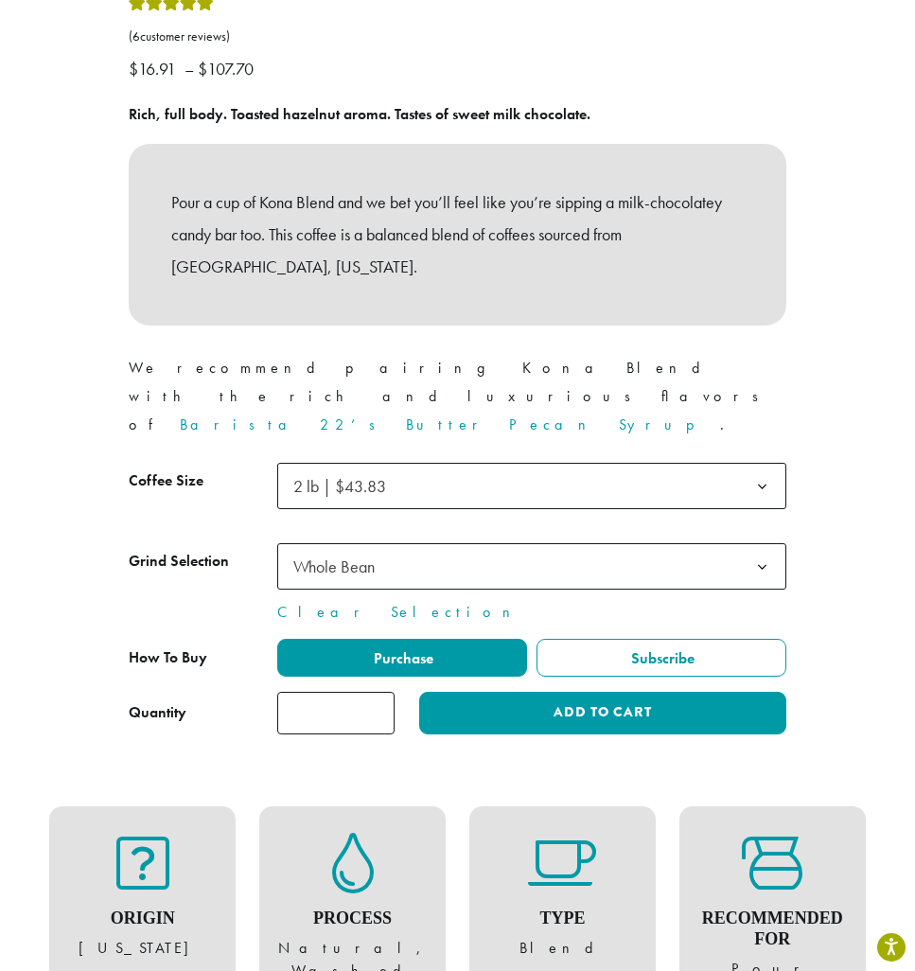
click at [396, 648] on span "Purchase" at bounding box center [402, 658] width 62 height 20
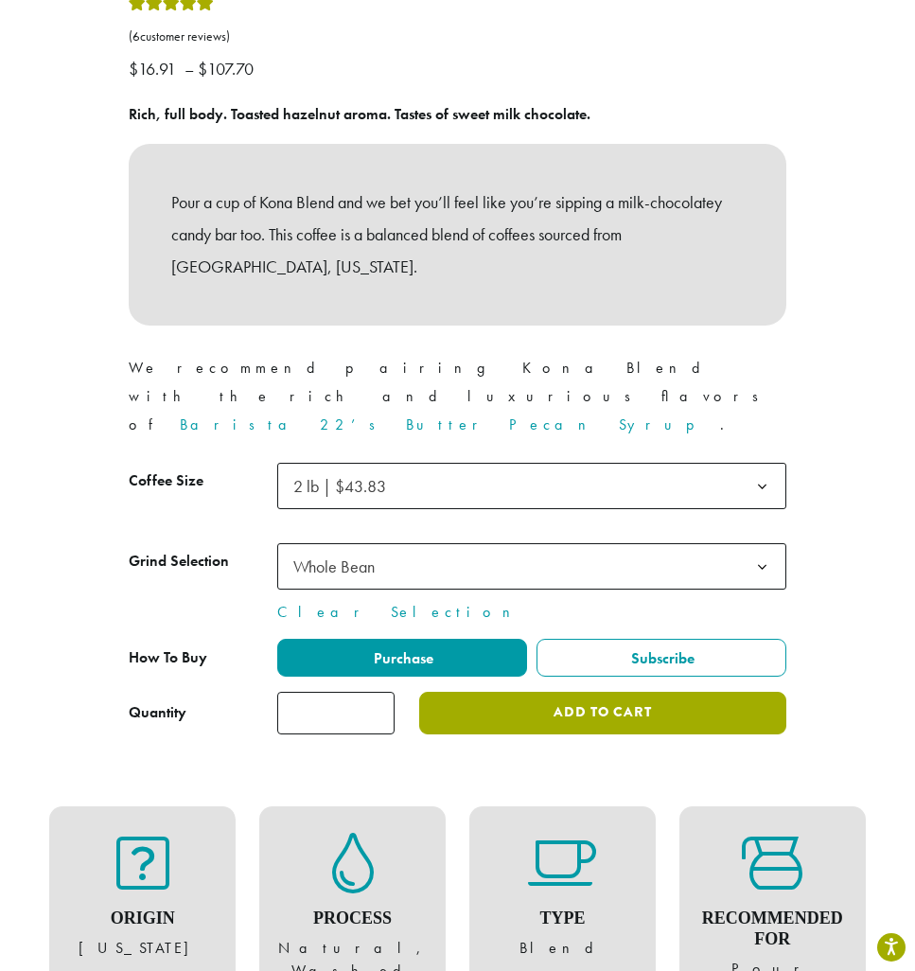
drag, startPoint x: 0, startPoint y: 0, endPoint x: 601, endPoint y: 623, distance: 865.2
click at [601, 692] on button "Add to cart" at bounding box center [602, 713] width 367 height 43
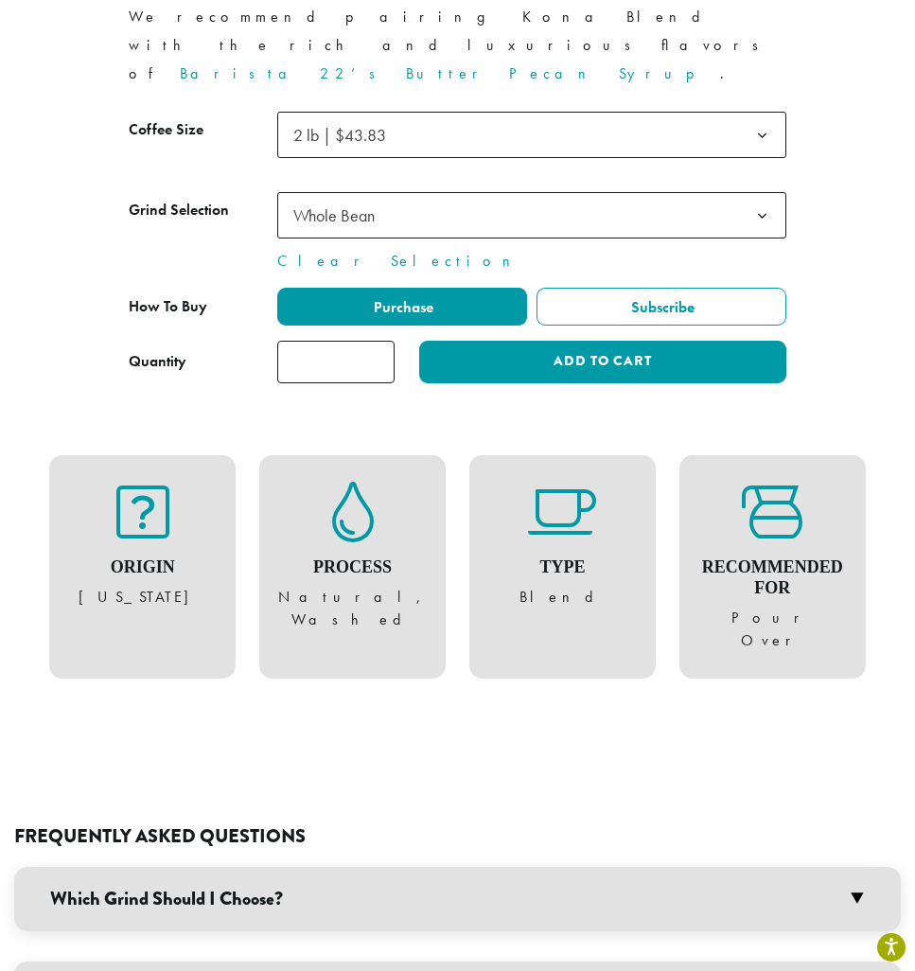
scroll to position [1182, 0]
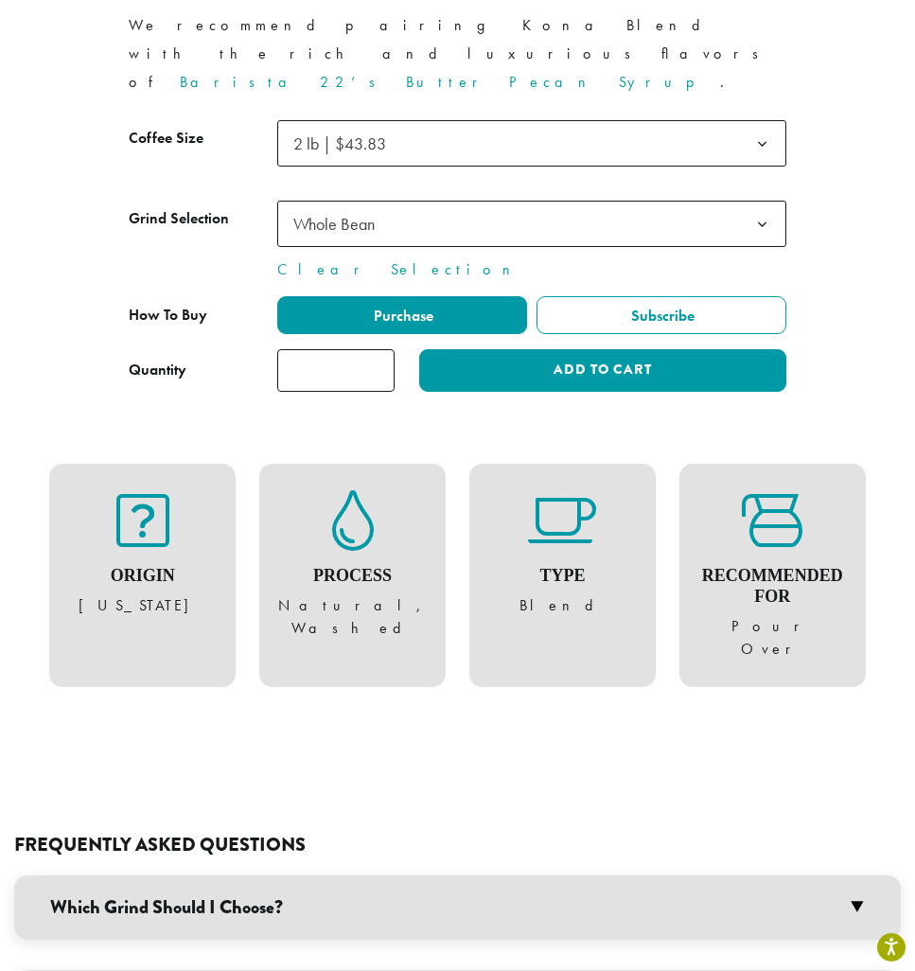
click at [396, 306] on span "Purchase" at bounding box center [402, 316] width 62 height 20
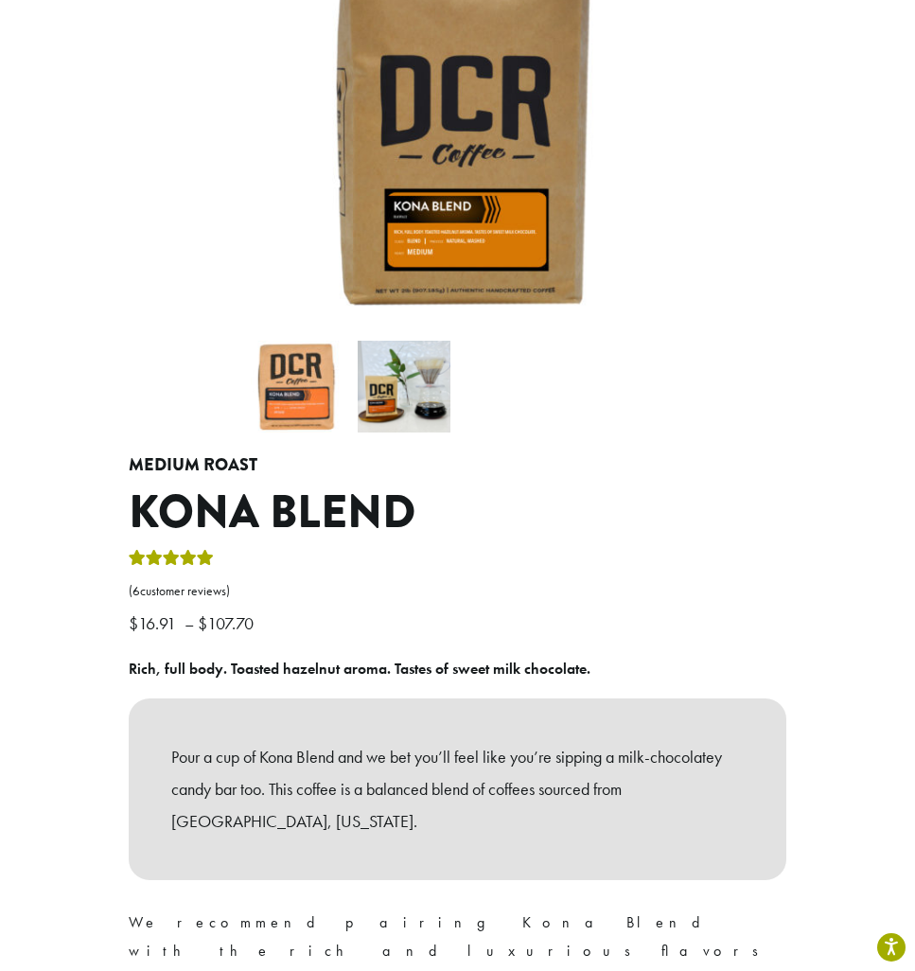
scroll to position [0, 0]
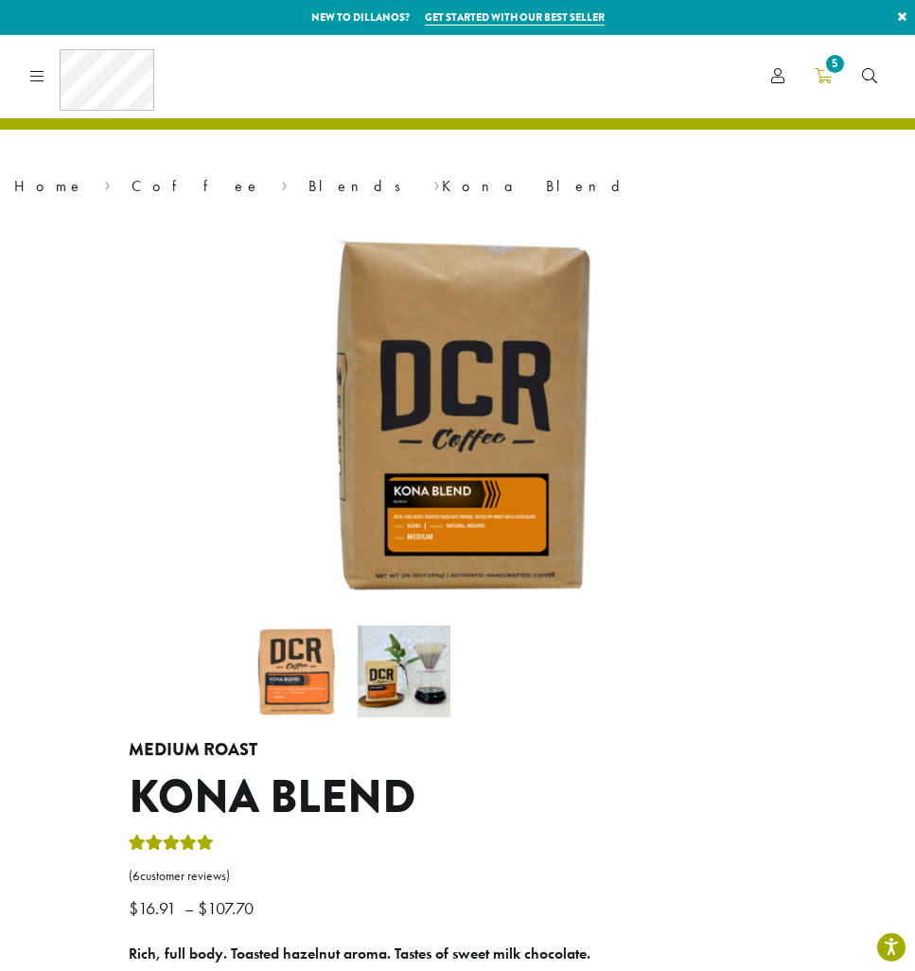
drag, startPoint x: 0, startPoint y: 0, endPoint x: 826, endPoint y: 67, distance: 828.7
click at [826, 67] on span "5" at bounding box center [835, 64] width 26 height 26
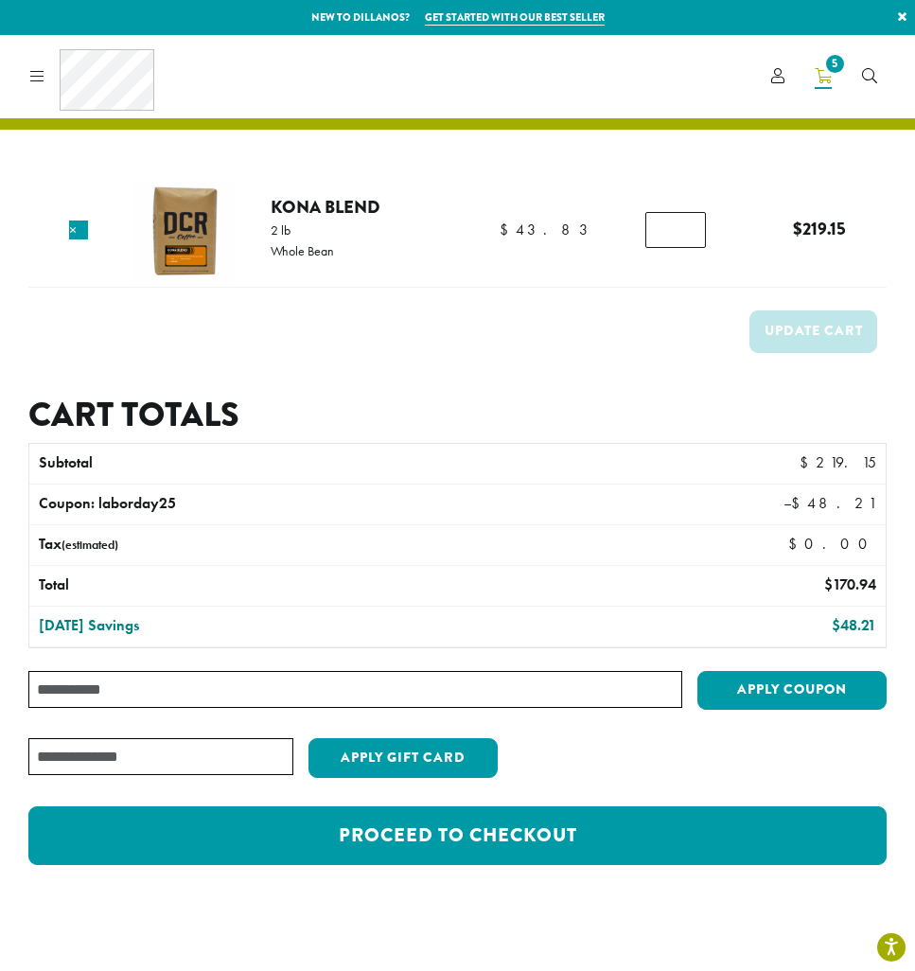
click at [55, 682] on input "Coupon:" at bounding box center [355, 689] width 654 height 37
type input "**********"
click at [800, 690] on button "Apply coupon" at bounding box center [791, 690] width 189 height 39
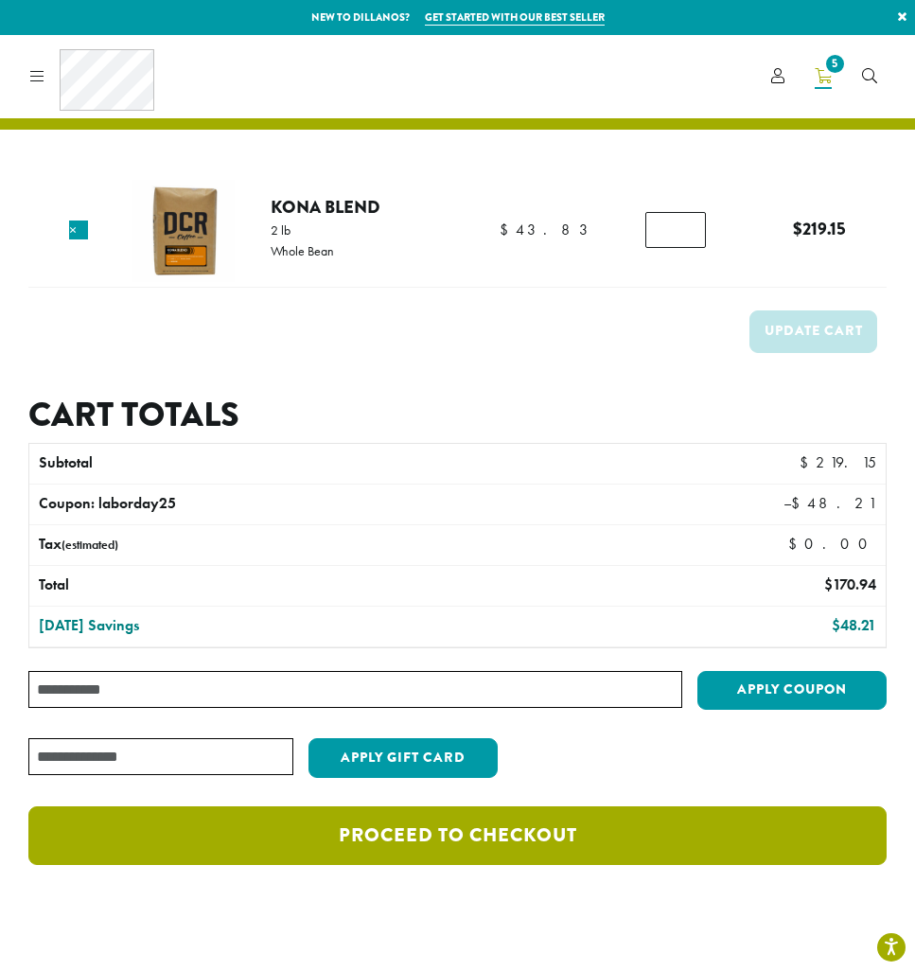
click at [430, 832] on link "Proceed to checkout" at bounding box center [457, 835] width 858 height 59
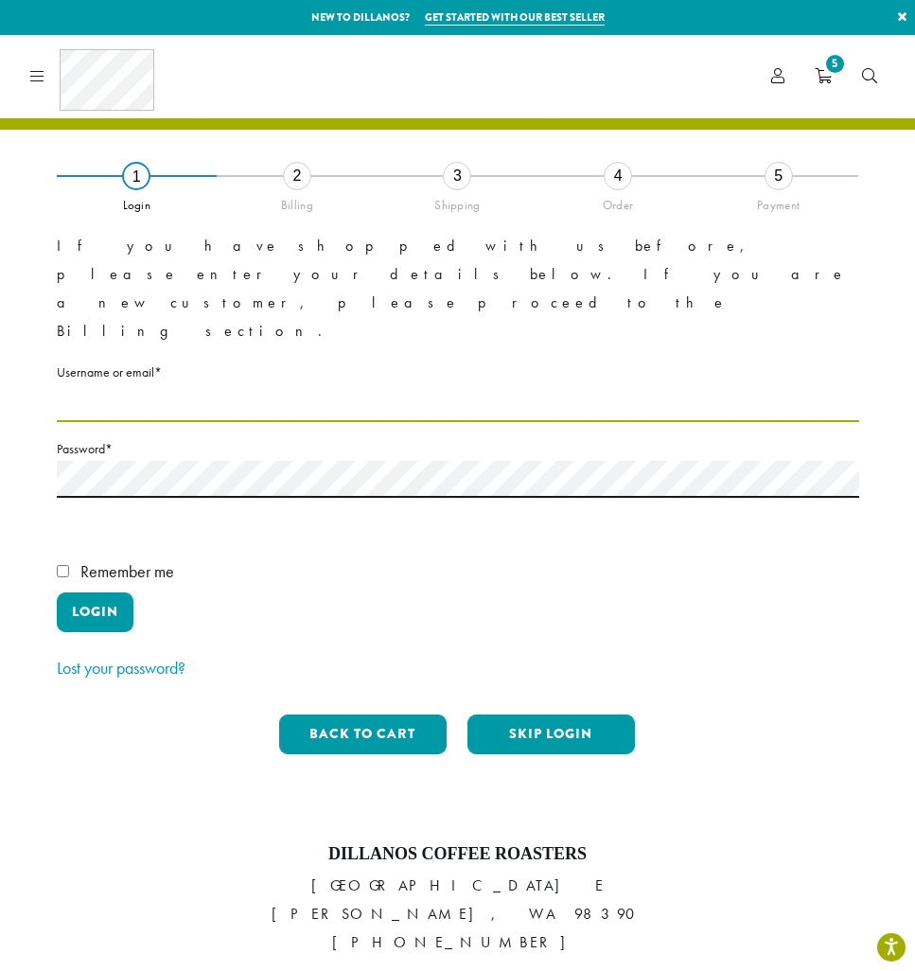
type input "**********"
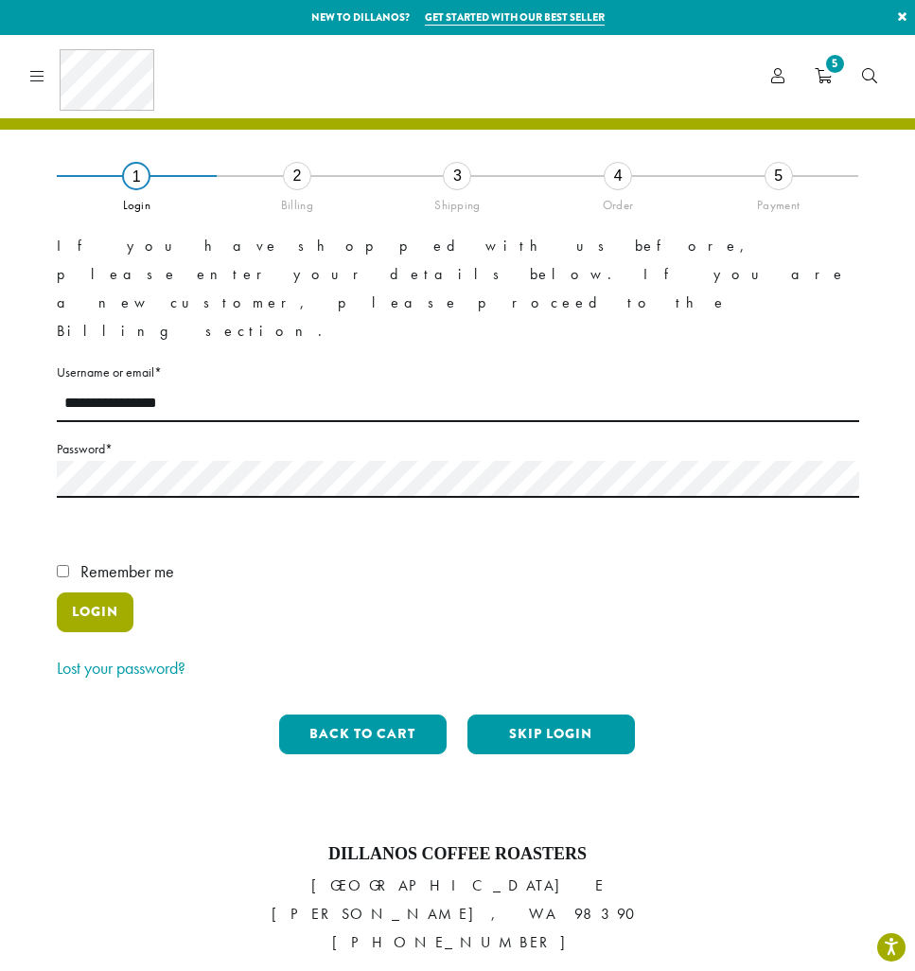
click at [93, 592] on button "Login" at bounding box center [95, 612] width 77 height 40
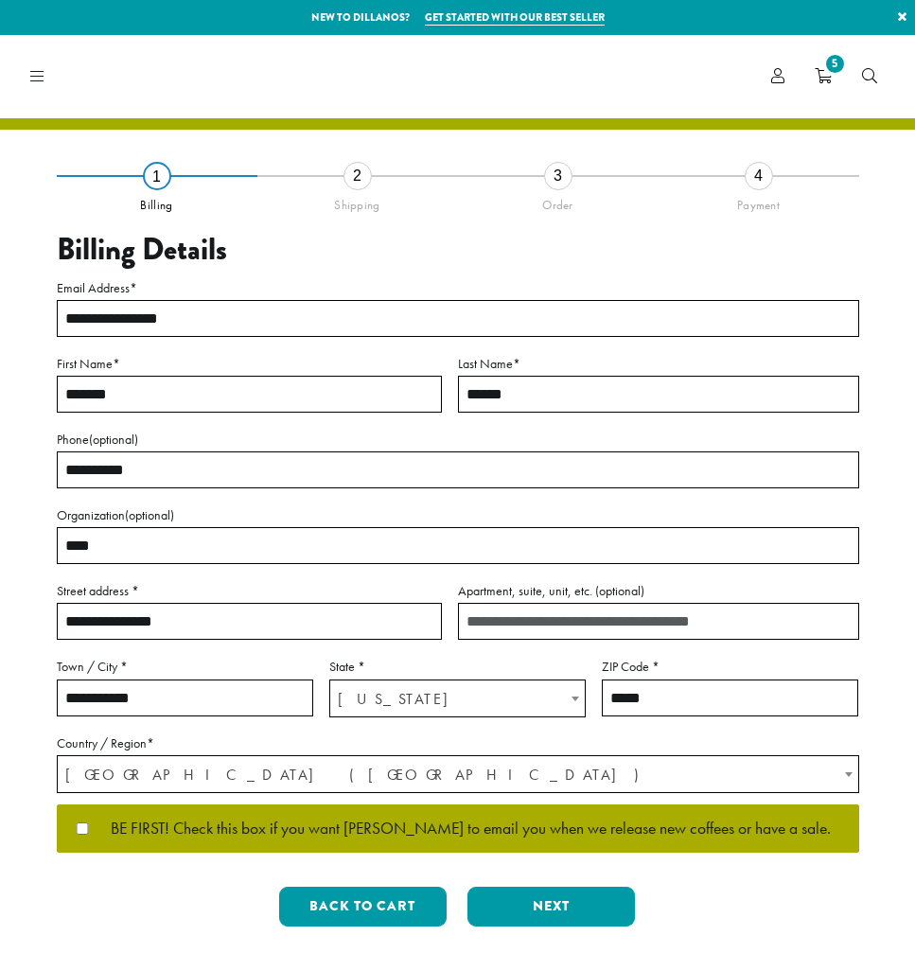
select select "**"
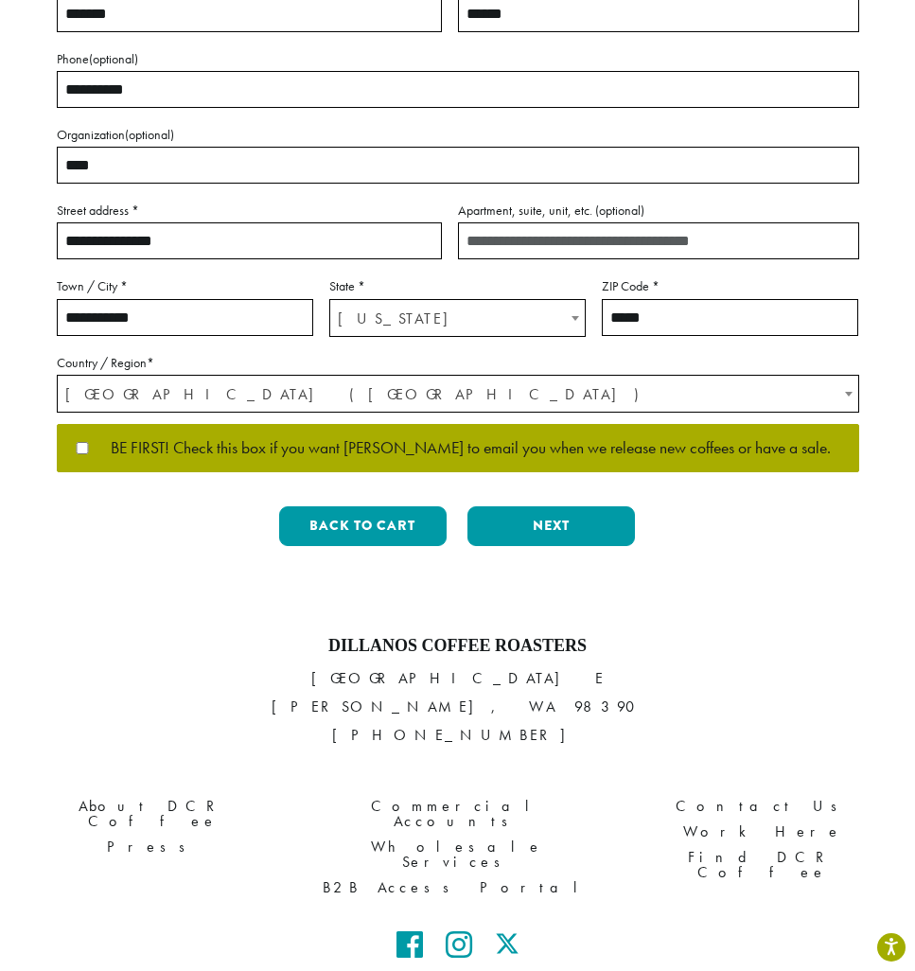
scroll to position [387, 0]
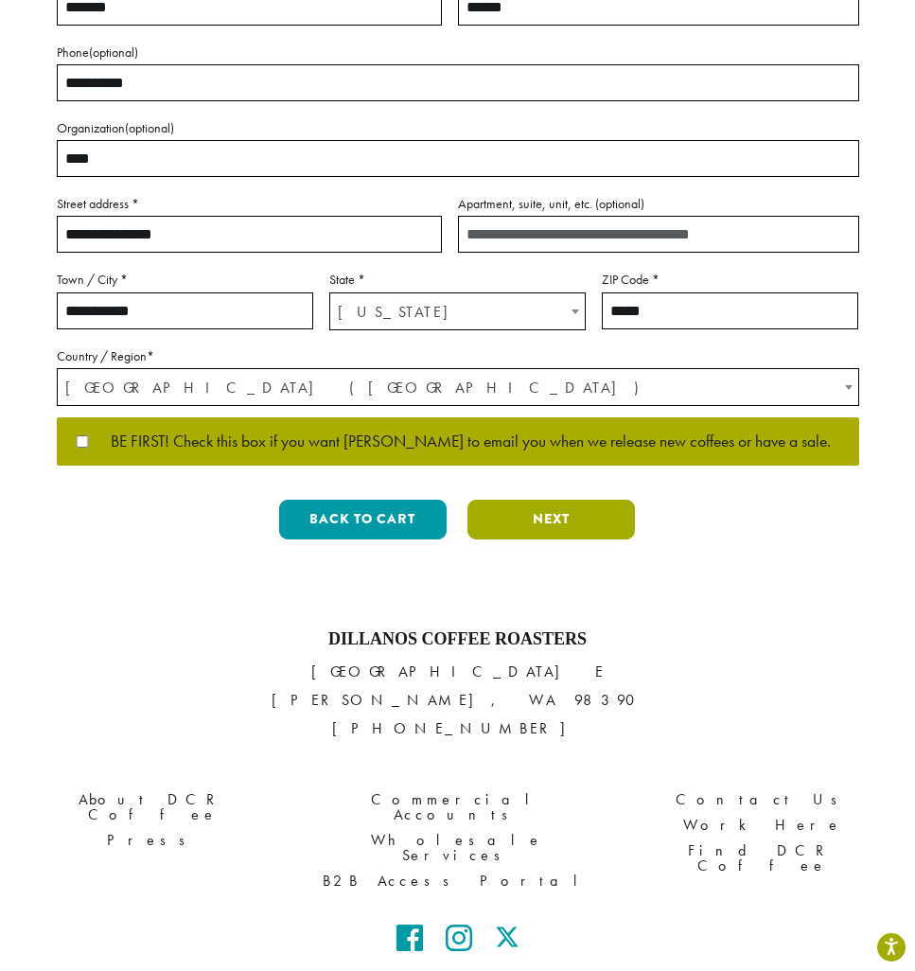
click at [552, 518] on button "Next" at bounding box center [550, 520] width 167 height 40
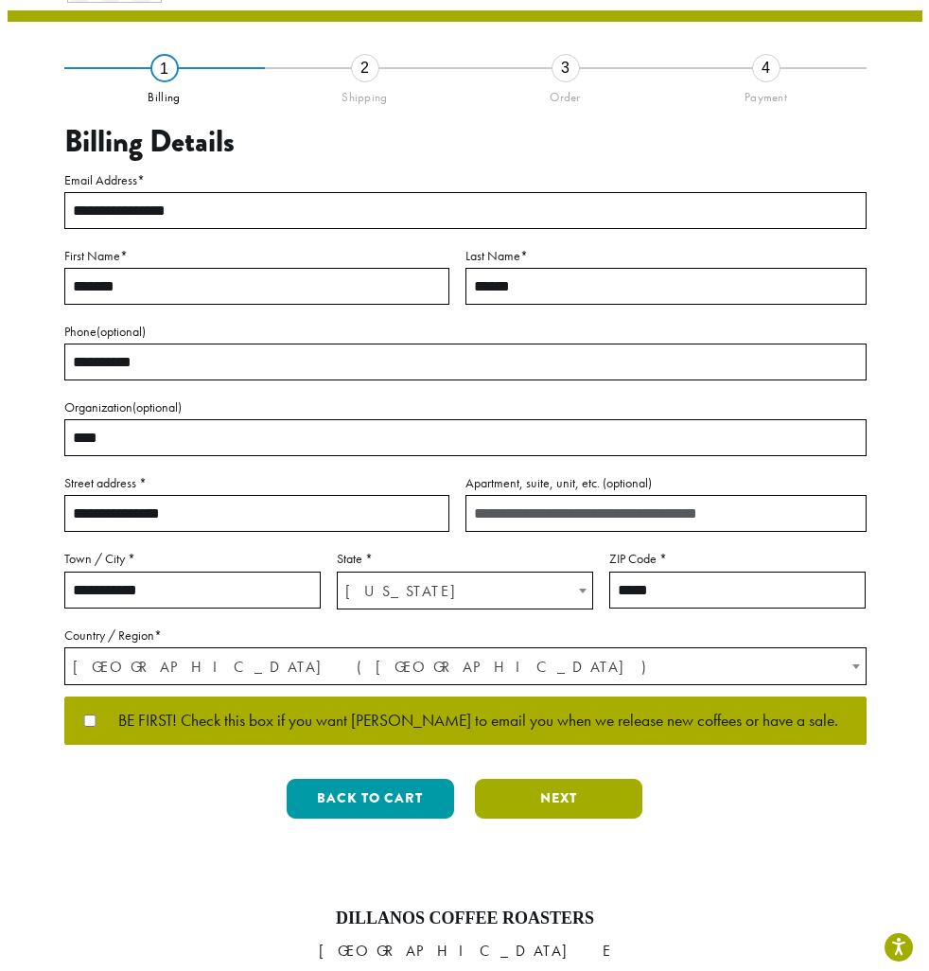
scroll to position [90, 0]
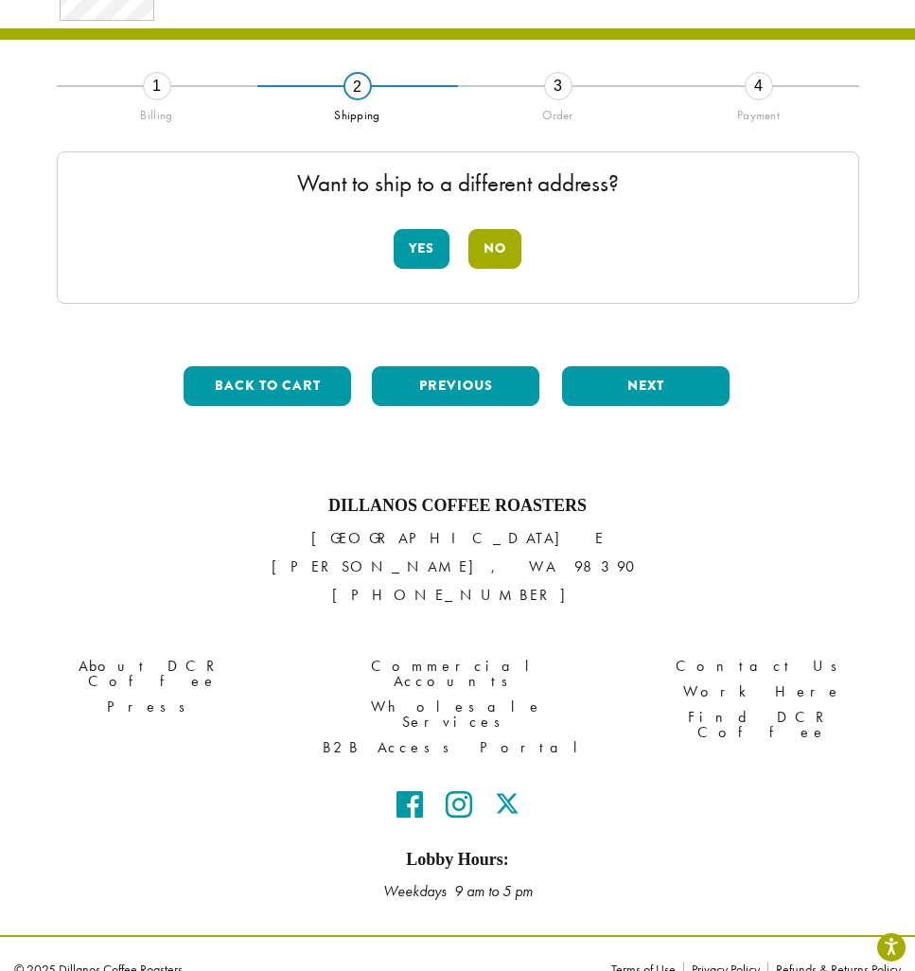
click at [488, 245] on button "No" at bounding box center [494, 249] width 53 height 40
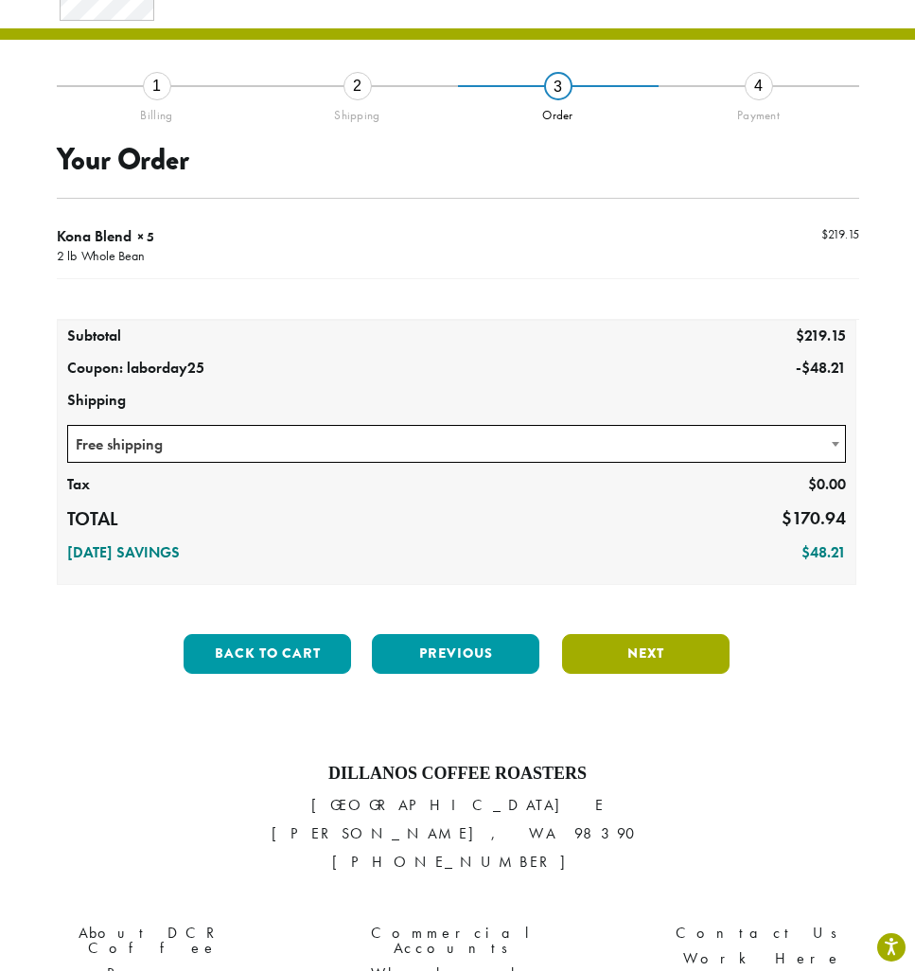
click at [632, 652] on button "Next" at bounding box center [645, 654] width 167 height 40
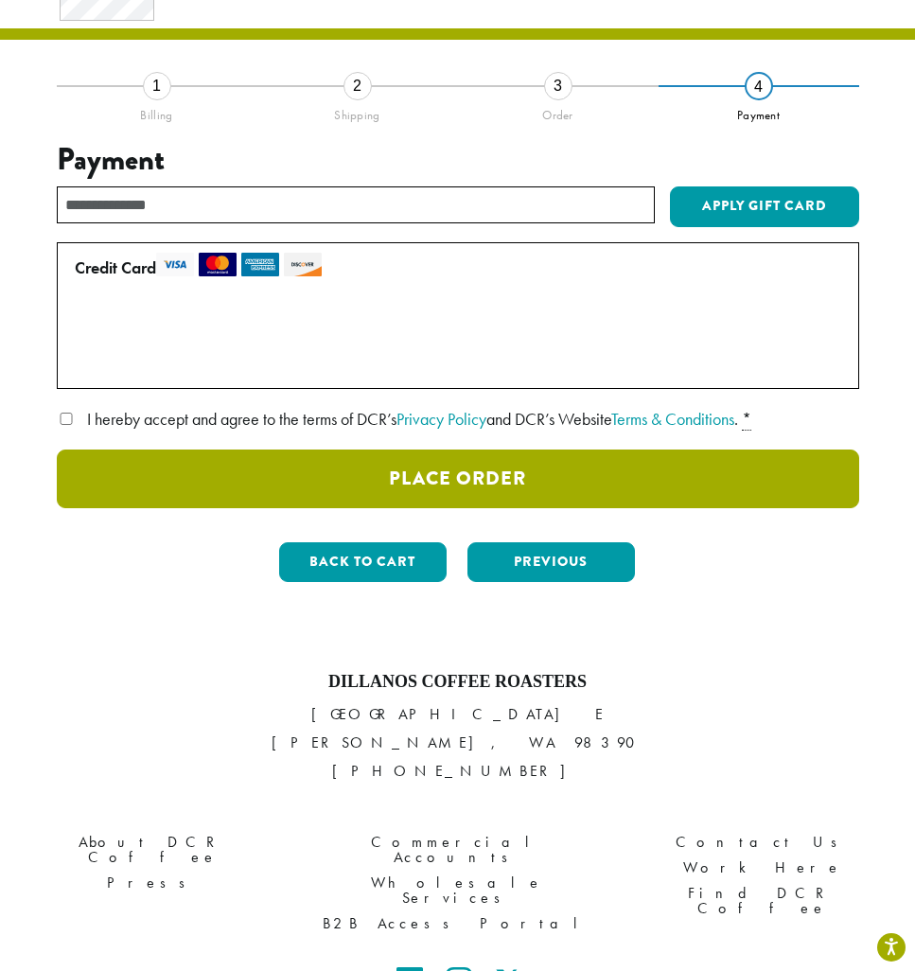
click at [431, 477] on button "Place Order" at bounding box center [458, 478] width 802 height 59
